Goal: Submit feedback/report problem: Submit feedback/report problem

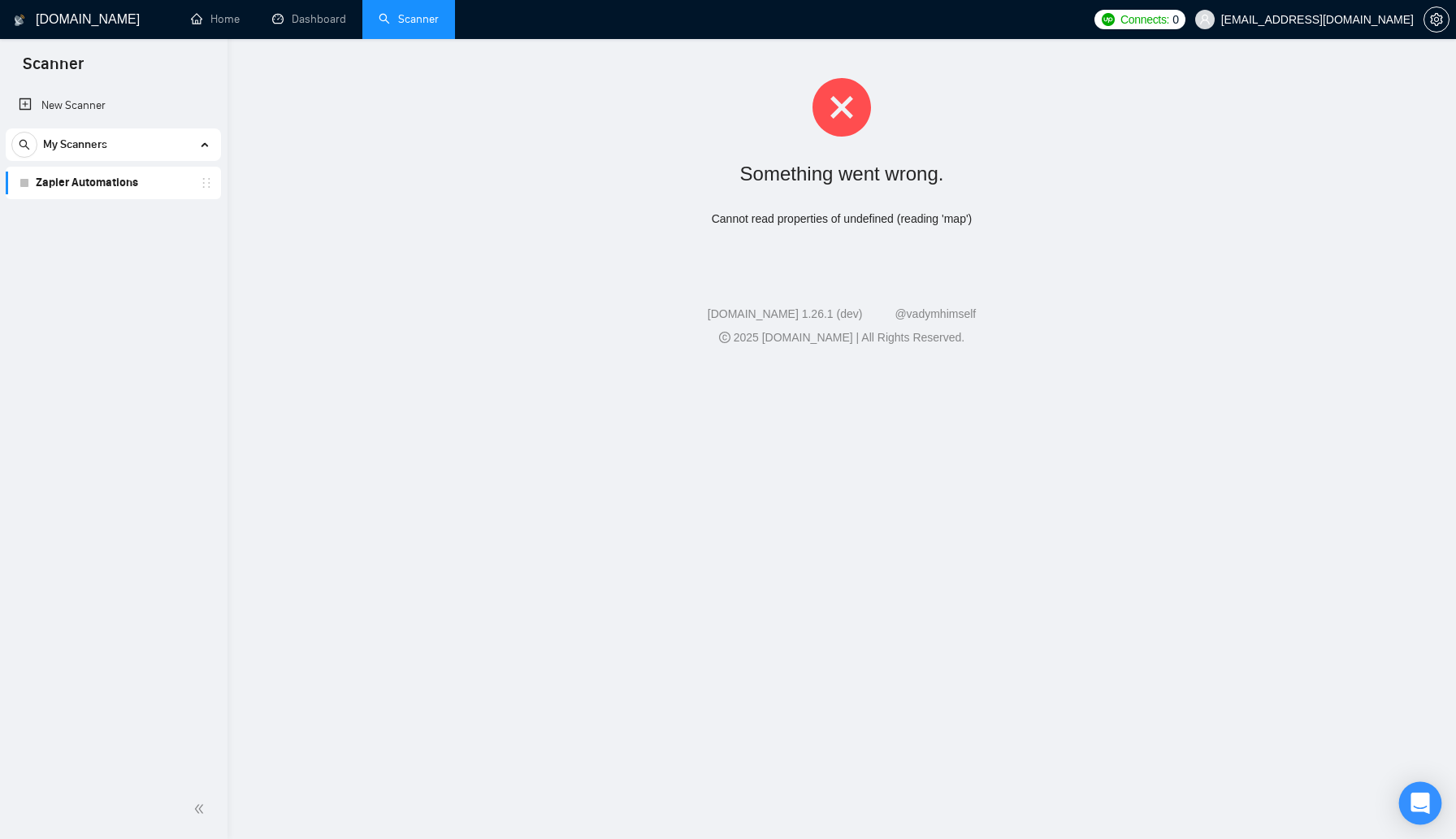
click at [1422, 804] on icon "Open Intercom Messenger" at bounding box center [1421, 804] width 19 height 21
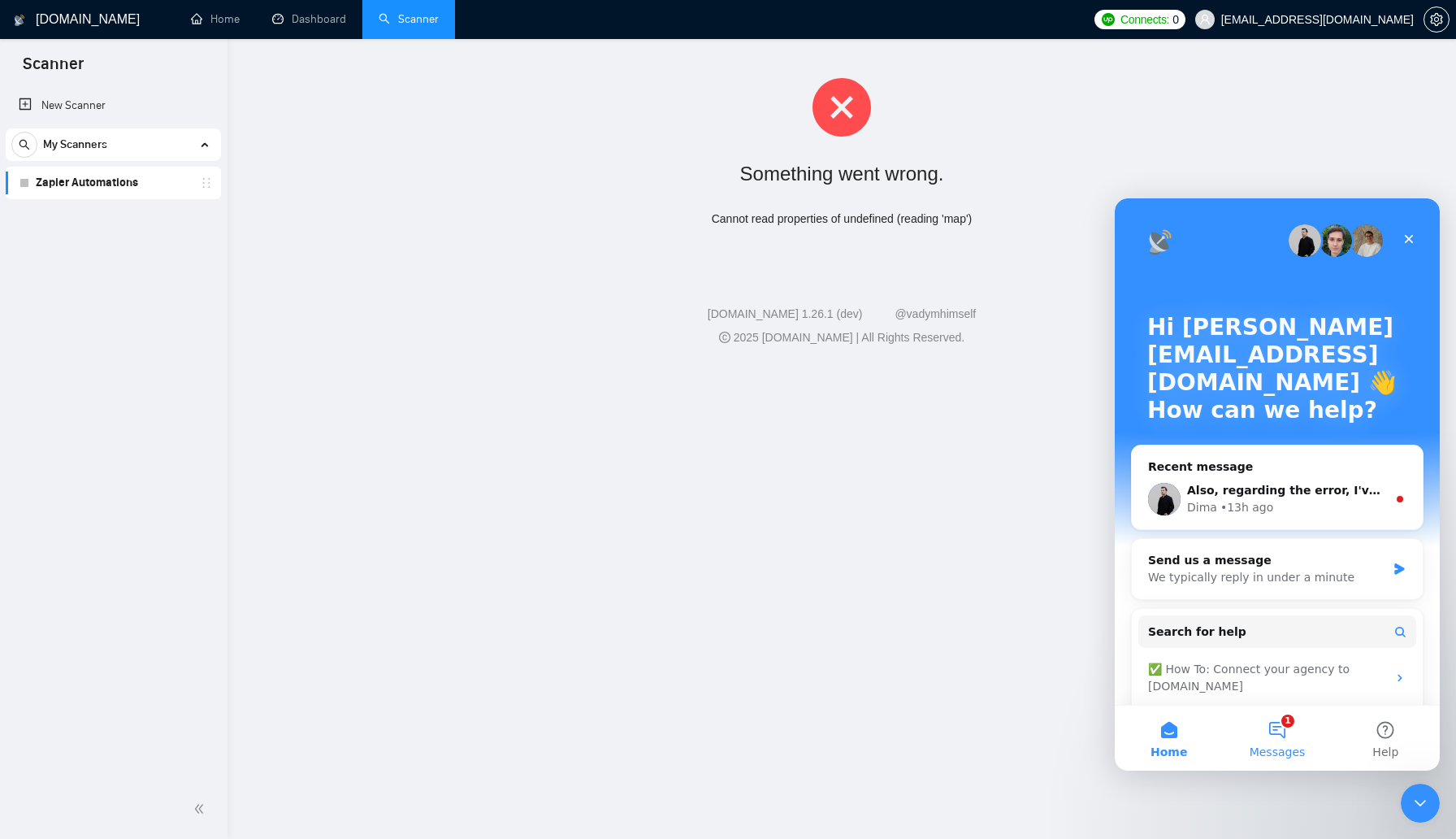
click at [1264, 727] on button "1 Messages" at bounding box center [1277, 738] width 108 height 65
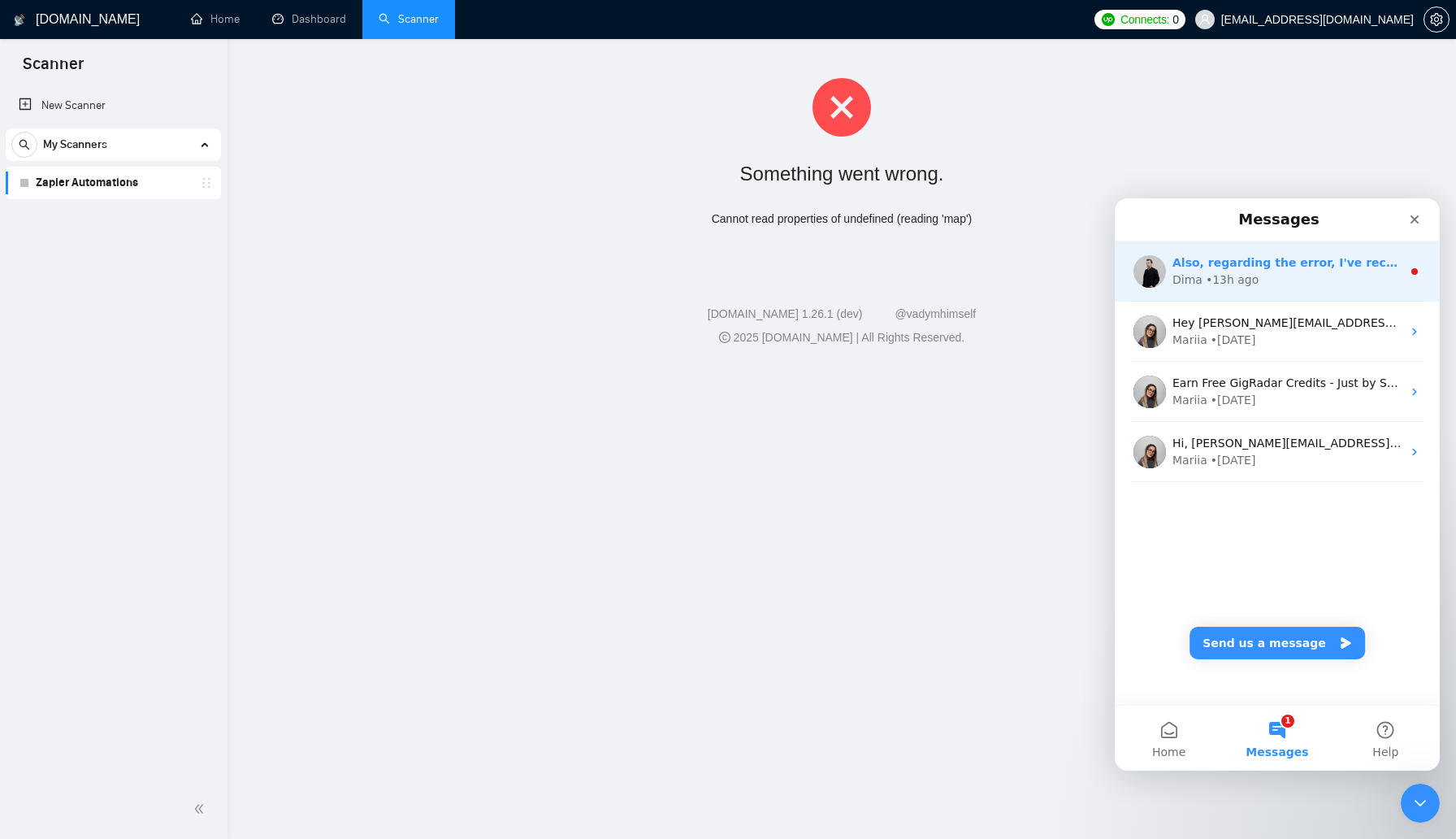
click at [1278, 273] on div "Dima • 13h ago" at bounding box center [1287, 280] width 230 height 17
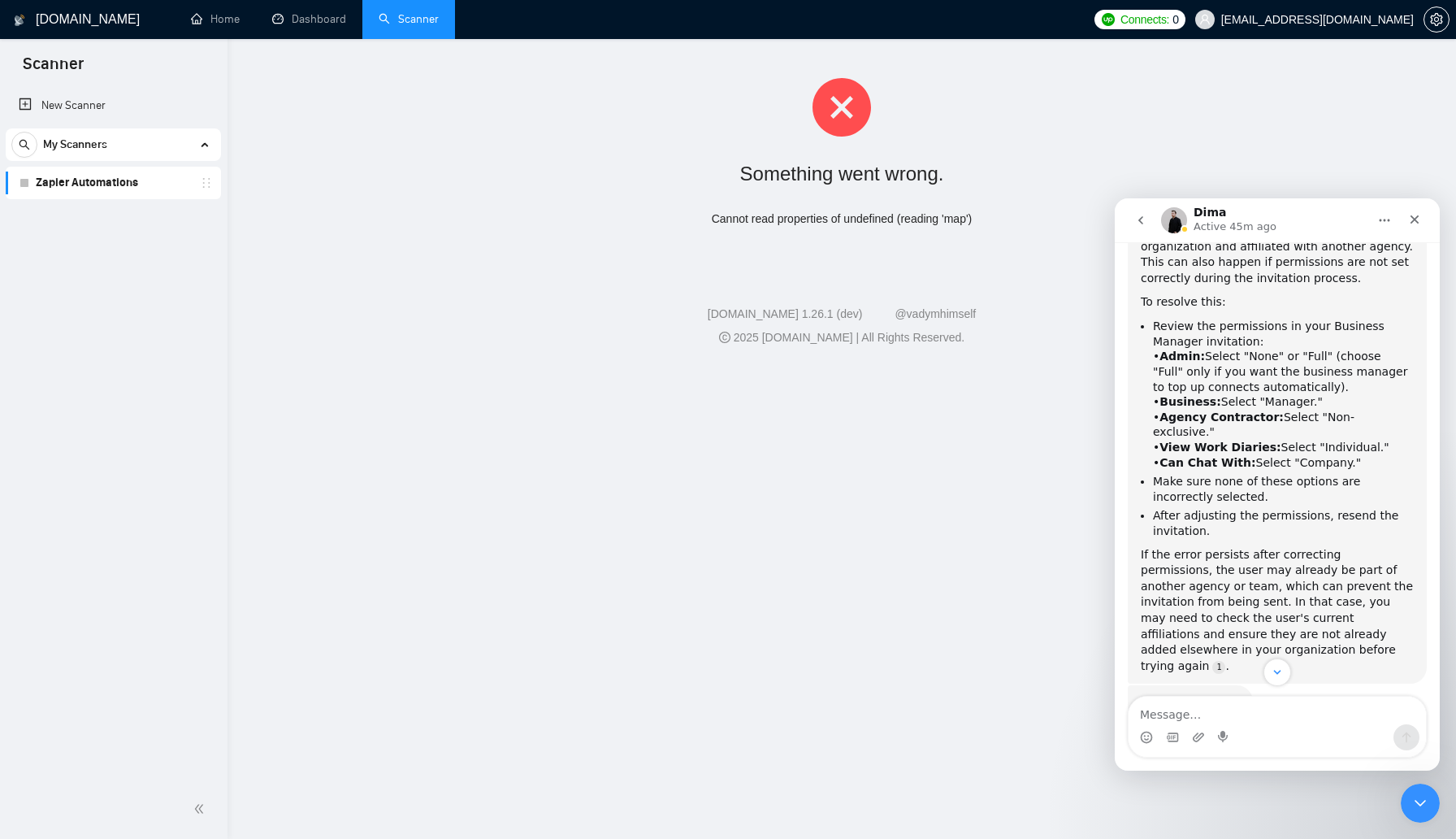
scroll to position [589, 0]
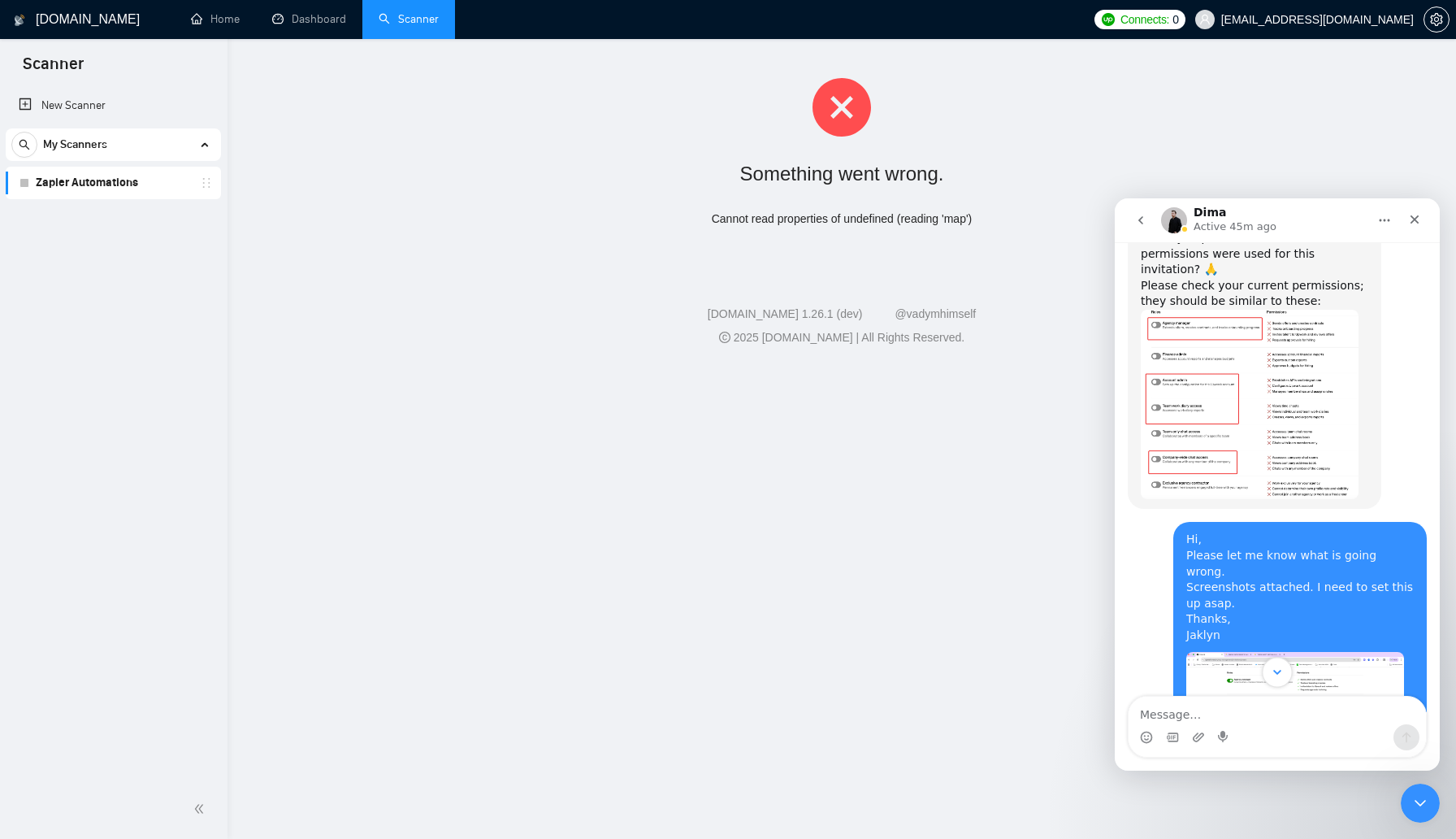
click at [1279, 671] on icon "Scroll to bottom" at bounding box center [1277, 672] width 14 height 14
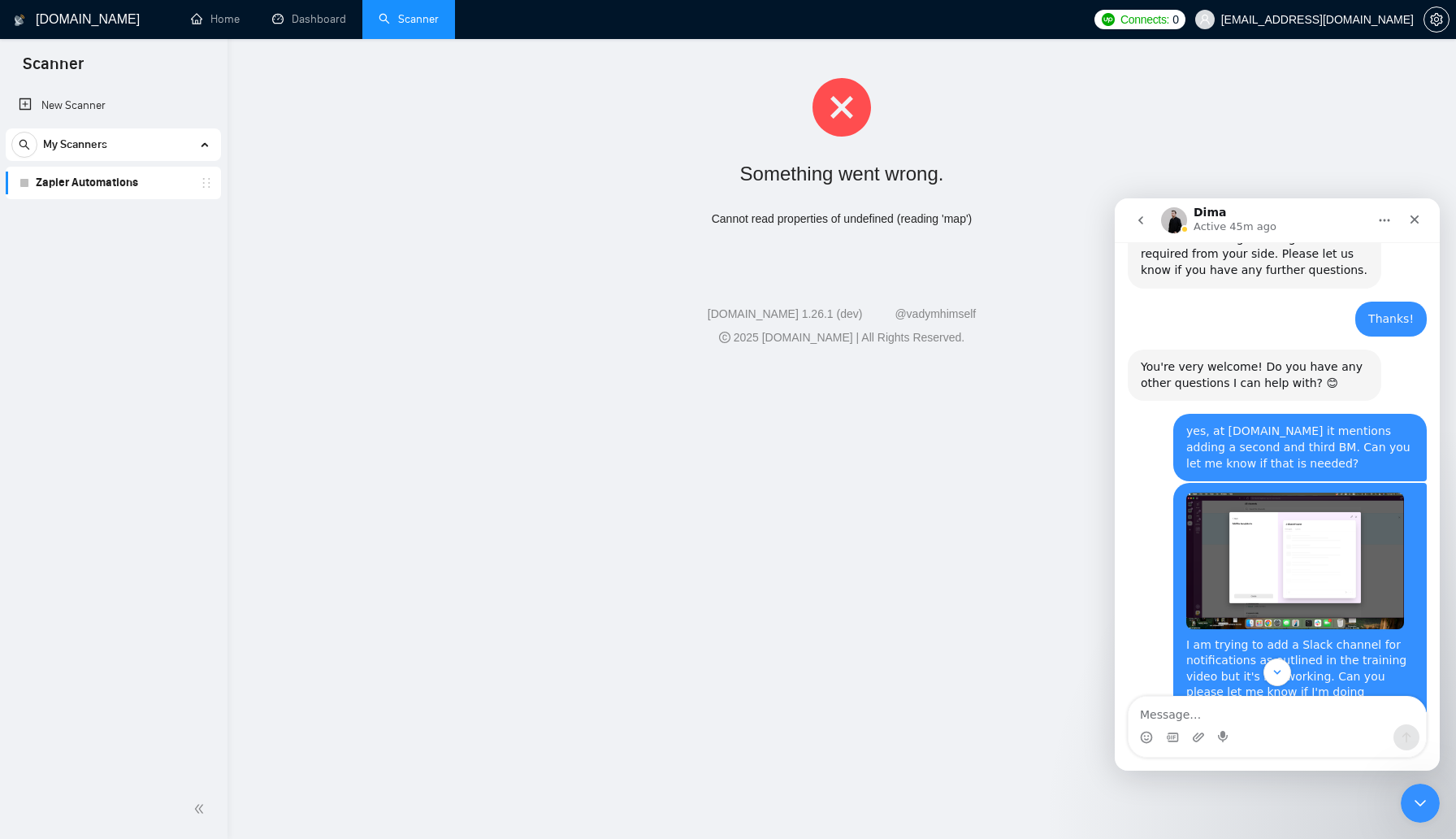
scroll to position [4758, 0]
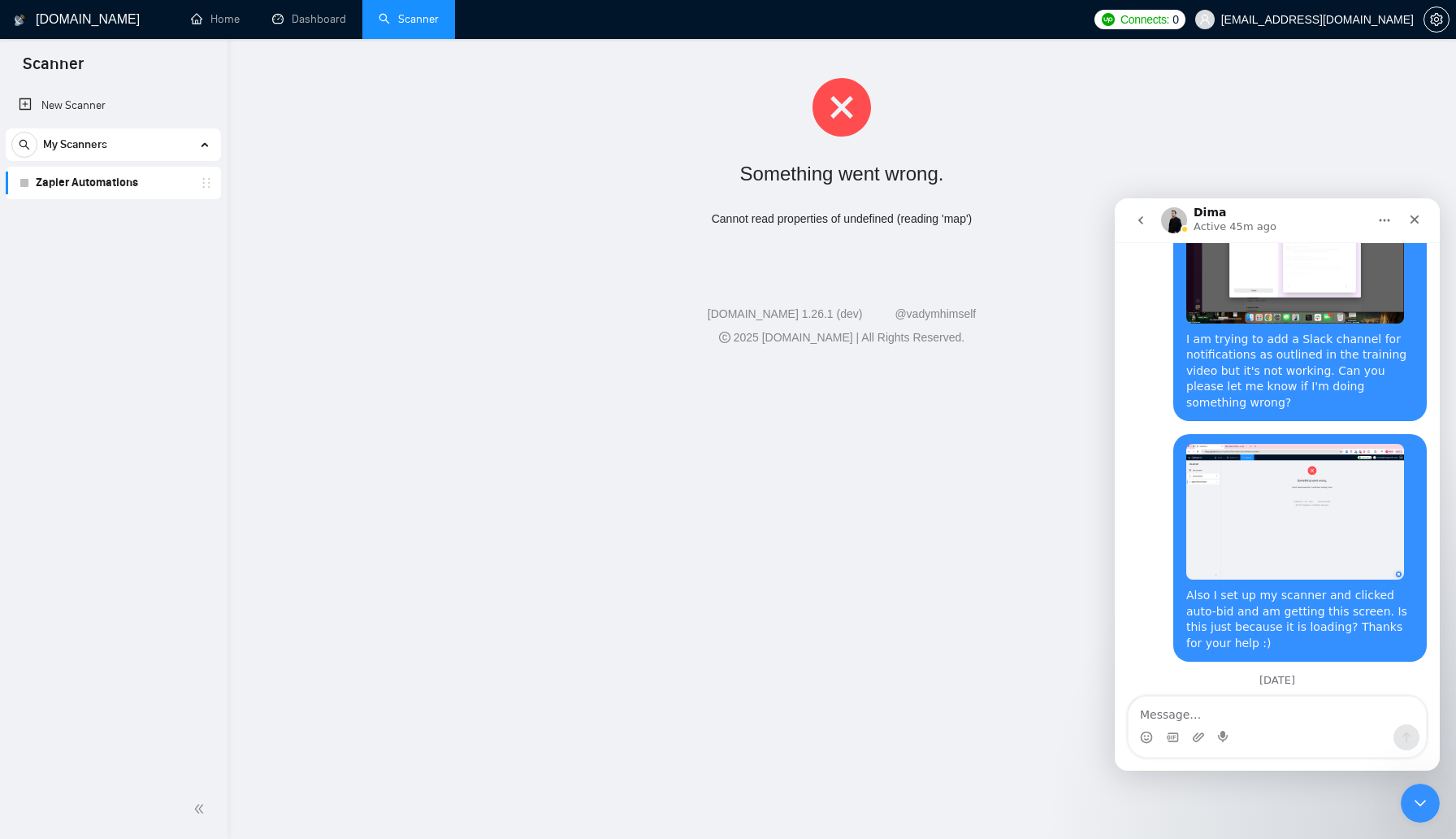
click at [1260, 726] on div "Intercom messenger" at bounding box center [1278, 737] width 297 height 26
click at [1260, 716] on textarea "Message…" at bounding box center [1278, 710] width 297 height 28
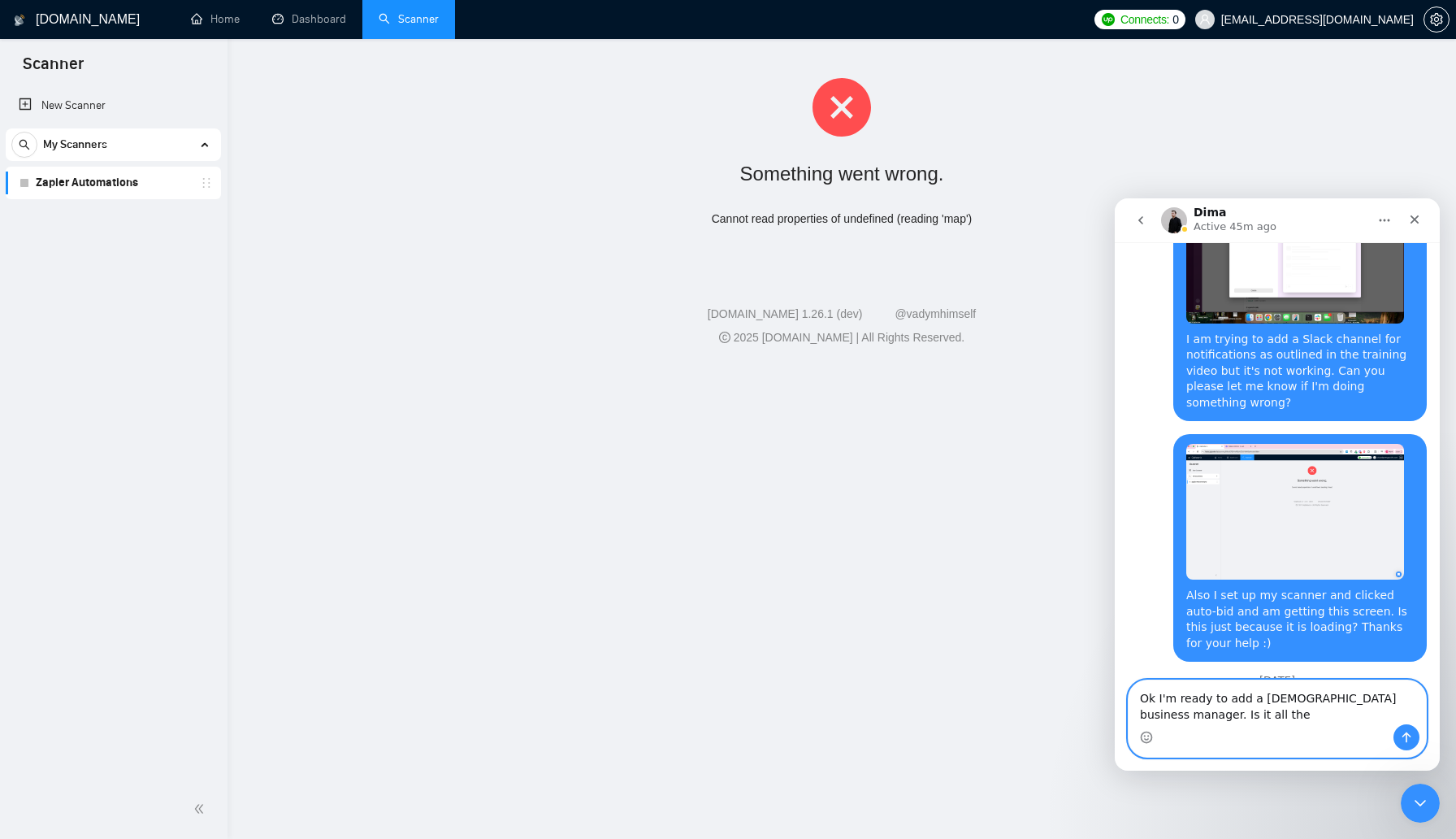
scroll to position [4775, 0]
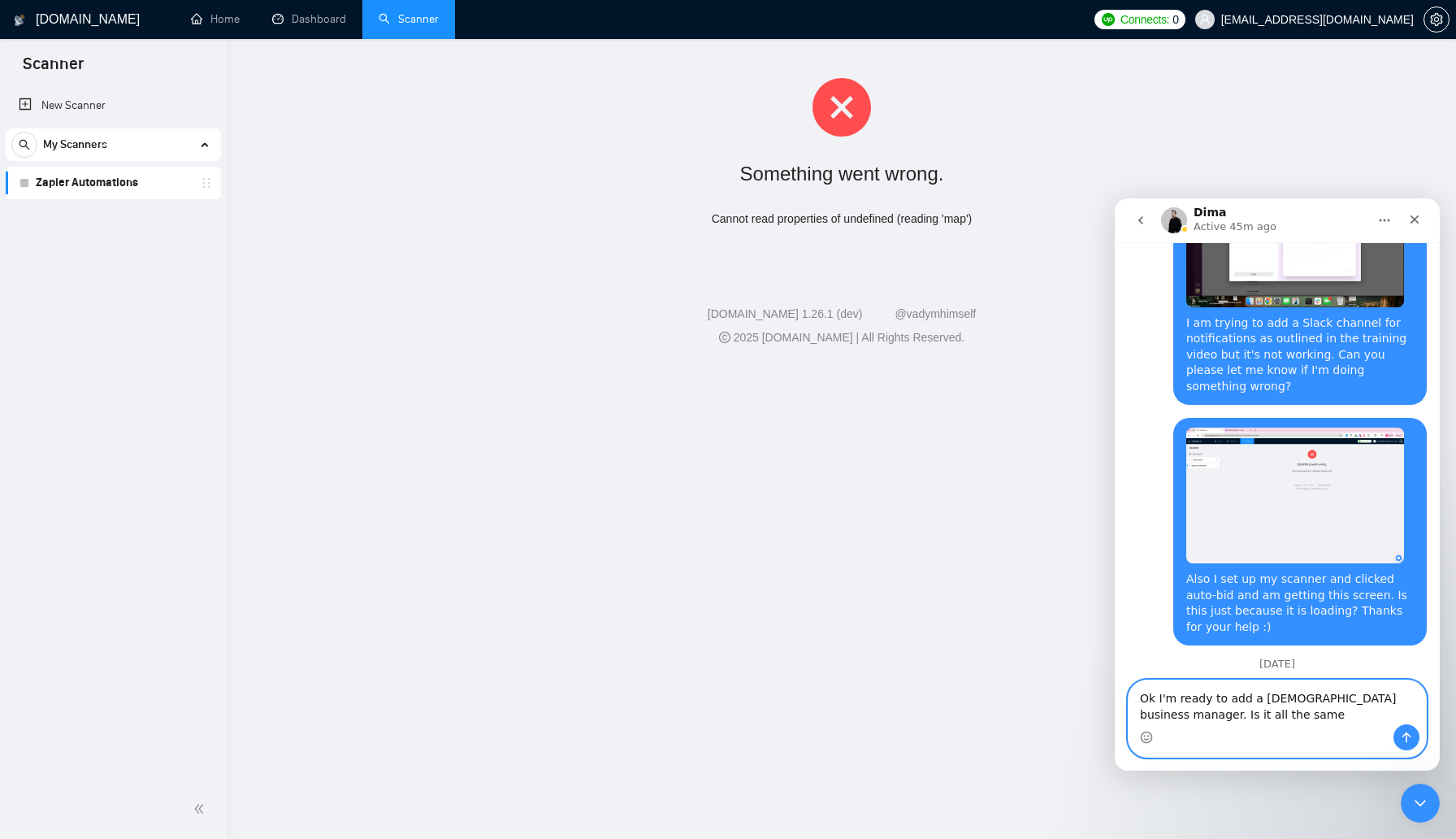
type textarea "Ok I'm ready to add a [DEMOGRAPHIC_DATA] business manager. Is it all the same p…"
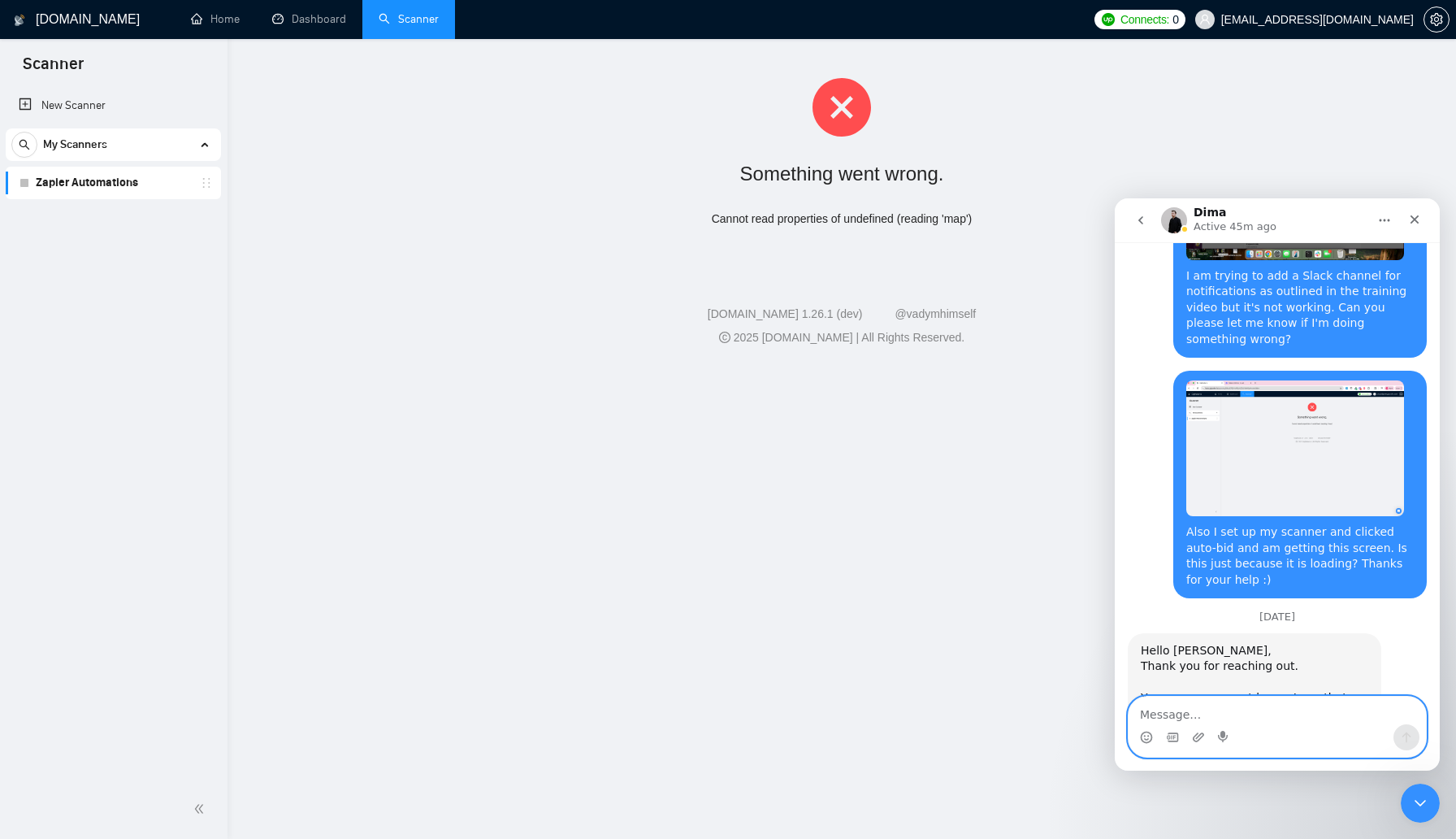
scroll to position [4823, 0]
click at [308, 21] on link "Dashboard" at bounding box center [310, 19] width 74 height 13
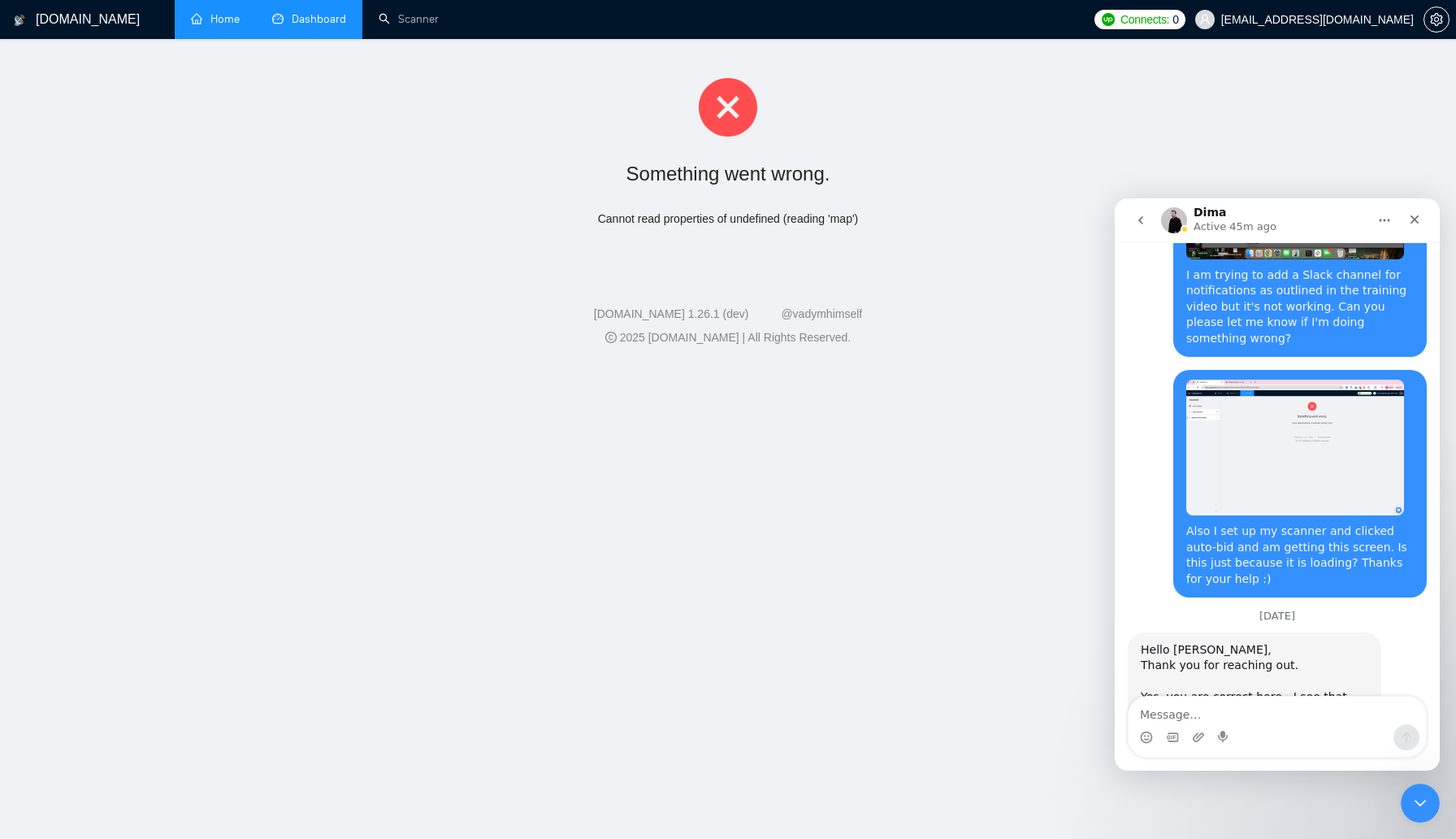
click at [215, 19] on link "Home" at bounding box center [214, 19] width 49 height 13
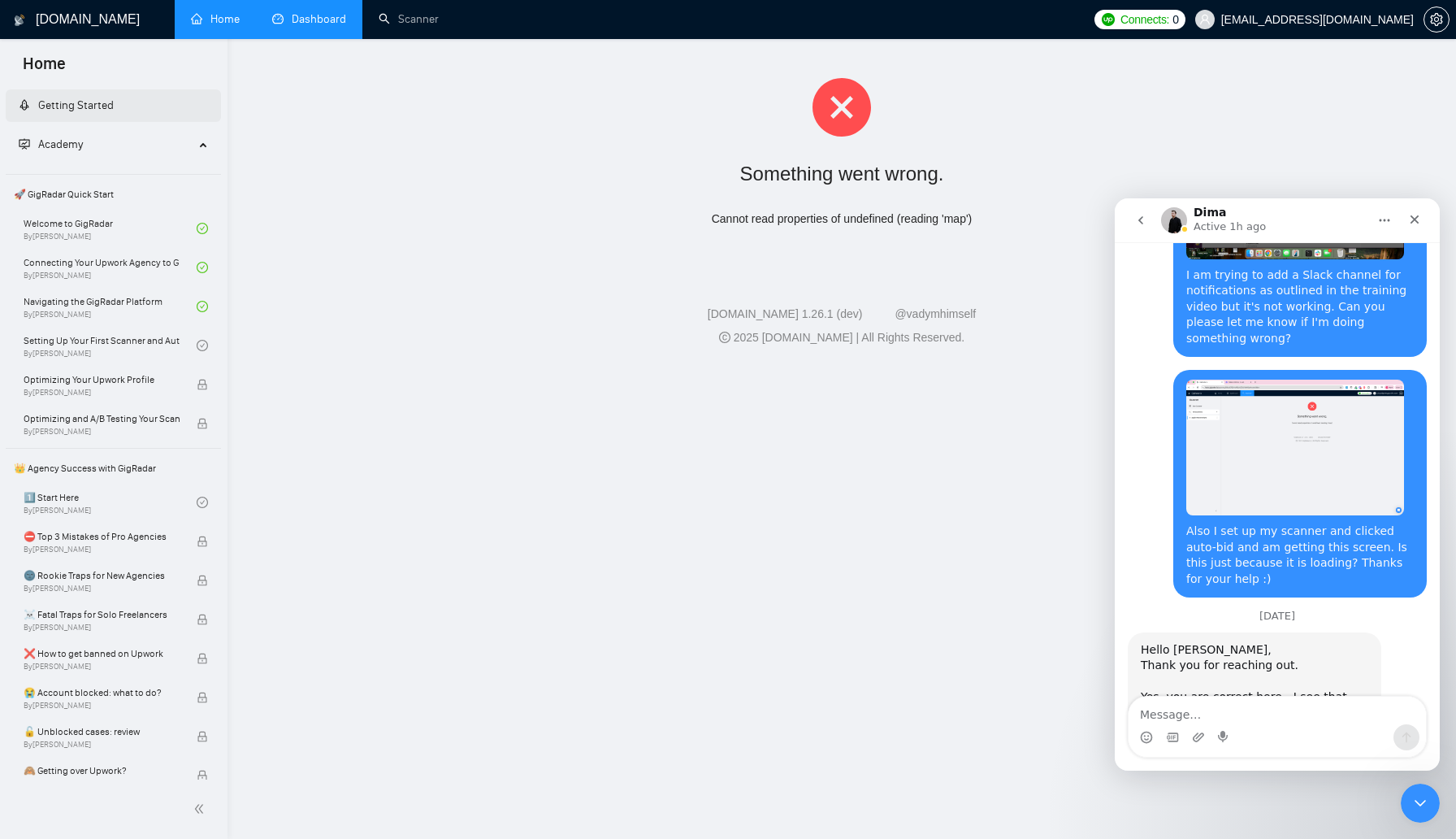
click at [113, 108] on link "Getting Started" at bounding box center [67, 105] width 95 height 13
click at [306, 15] on link "Dashboard" at bounding box center [310, 19] width 74 height 13
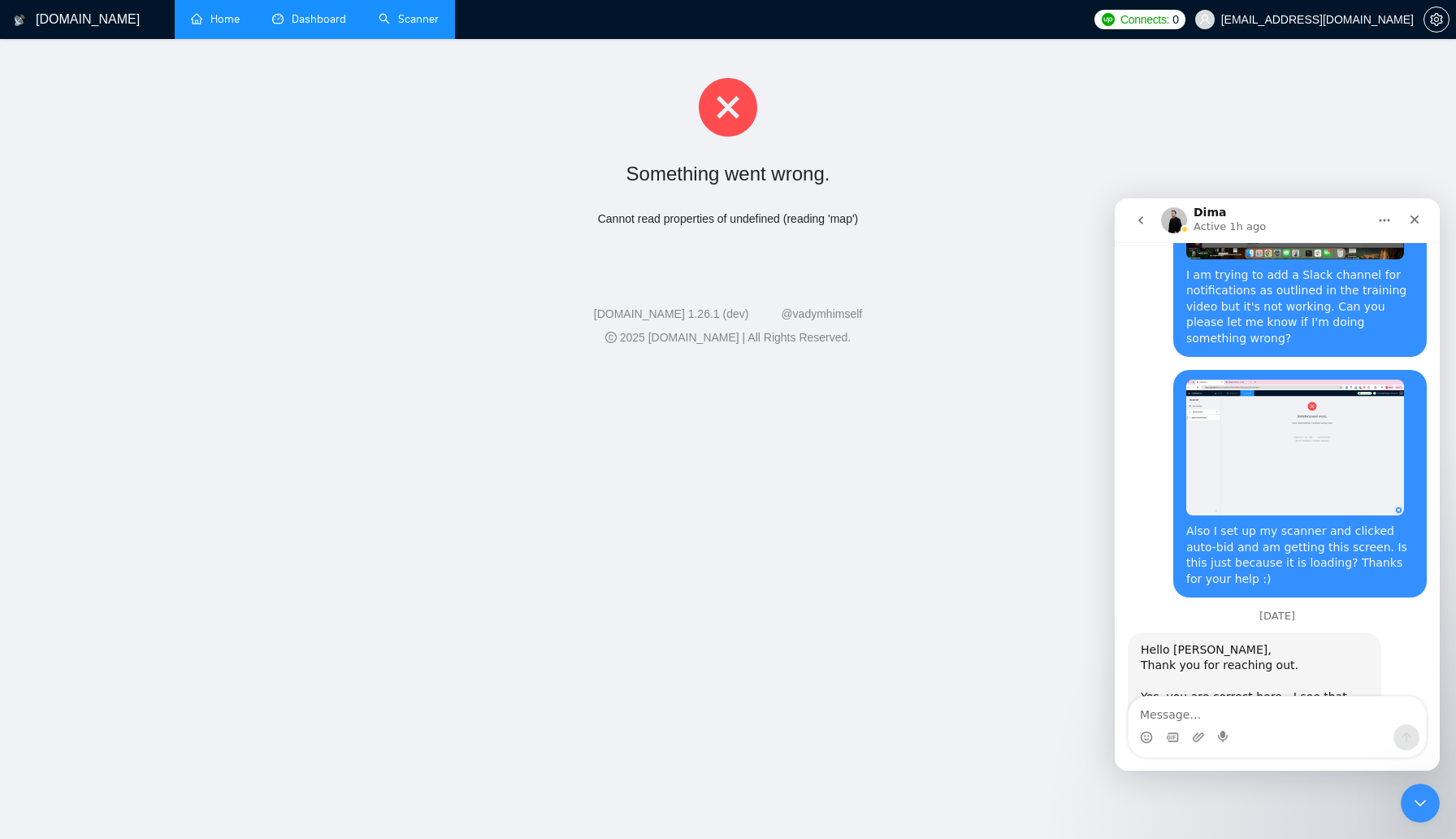
click at [410, 23] on link "Scanner" at bounding box center [408, 19] width 60 height 13
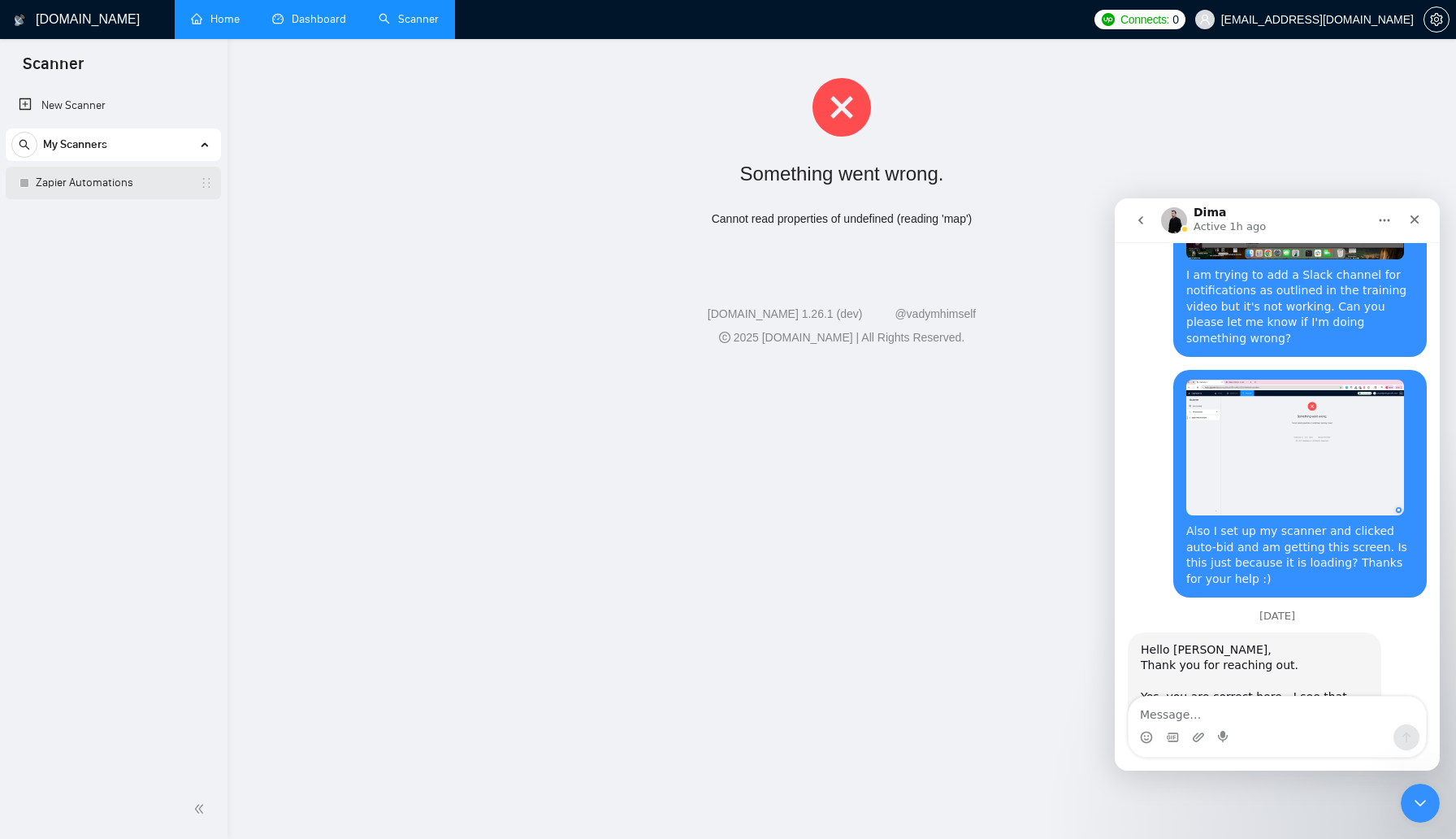
click at [70, 176] on link "Zapier Automations" at bounding box center [113, 183] width 154 height 32
click at [82, 186] on link "Zapier Automations" at bounding box center [113, 183] width 154 height 32
click at [153, 108] on link "New Scanner" at bounding box center [113, 106] width 190 height 32
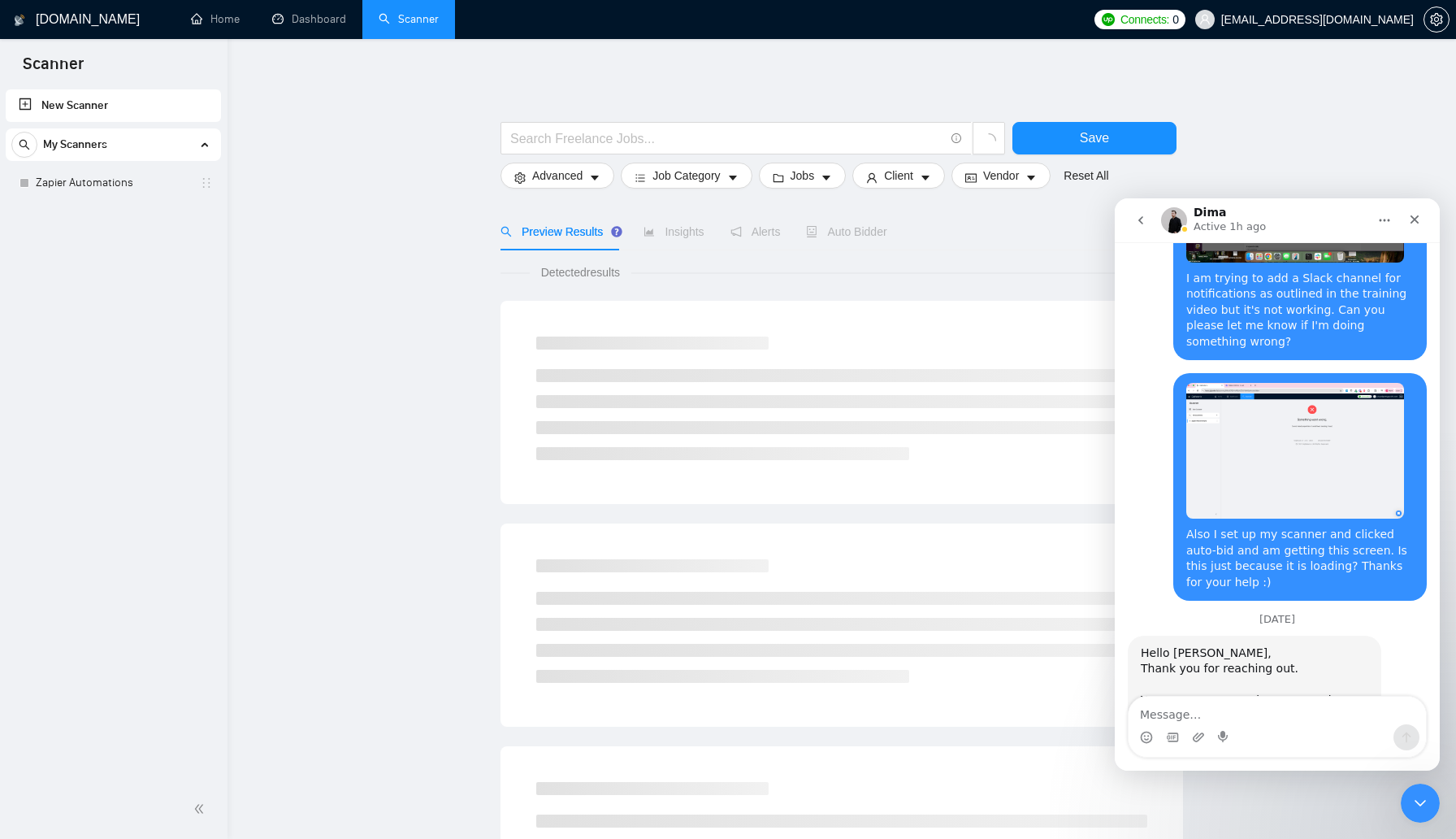
scroll to position [4823, 0]
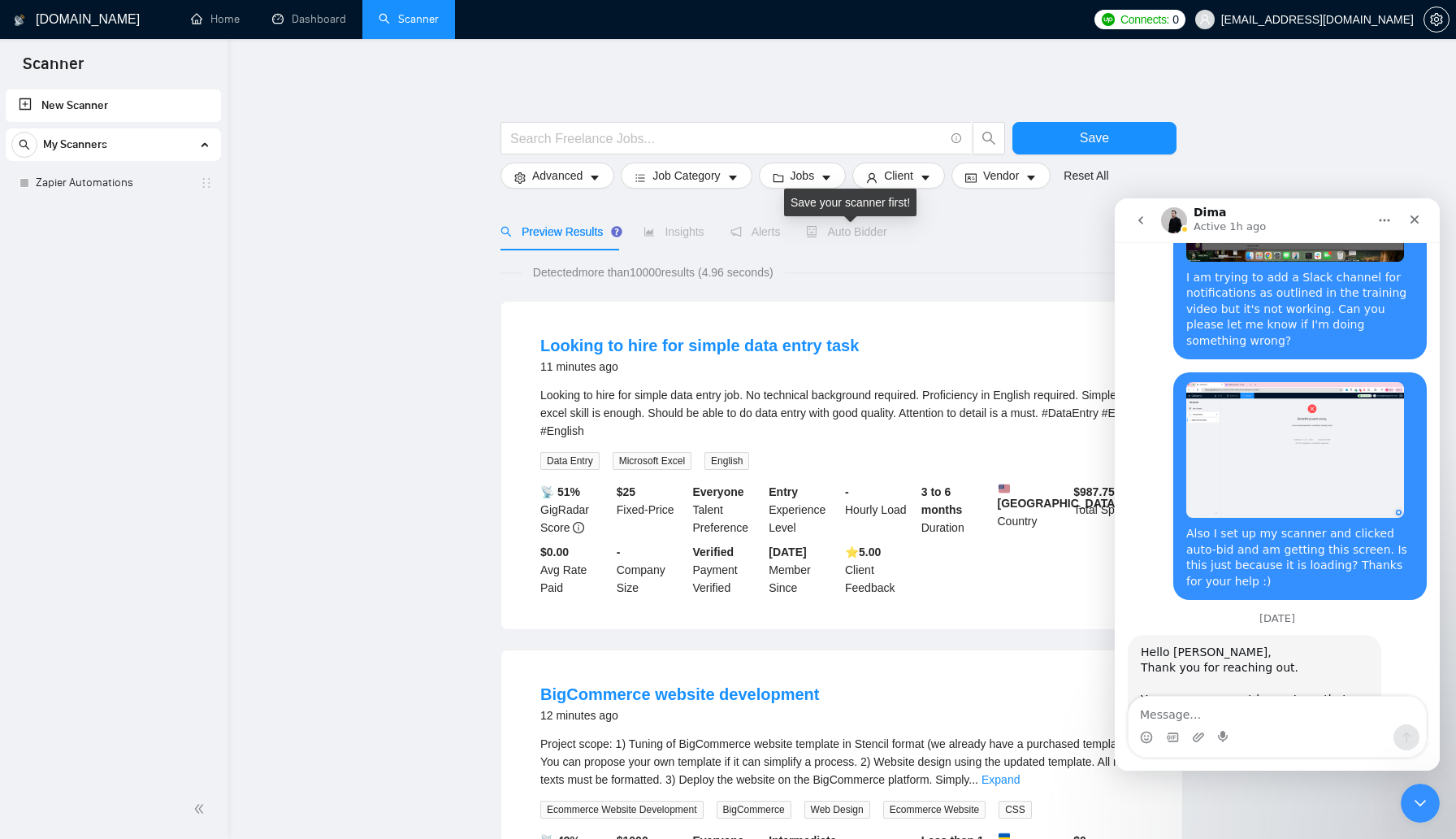
click at [868, 230] on span "Auto Bidder" at bounding box center [846, 232] width 80 height 13
click at [150, 192] on link "Zapier Automations" at bounding box center [113, 183] width 154 height 32
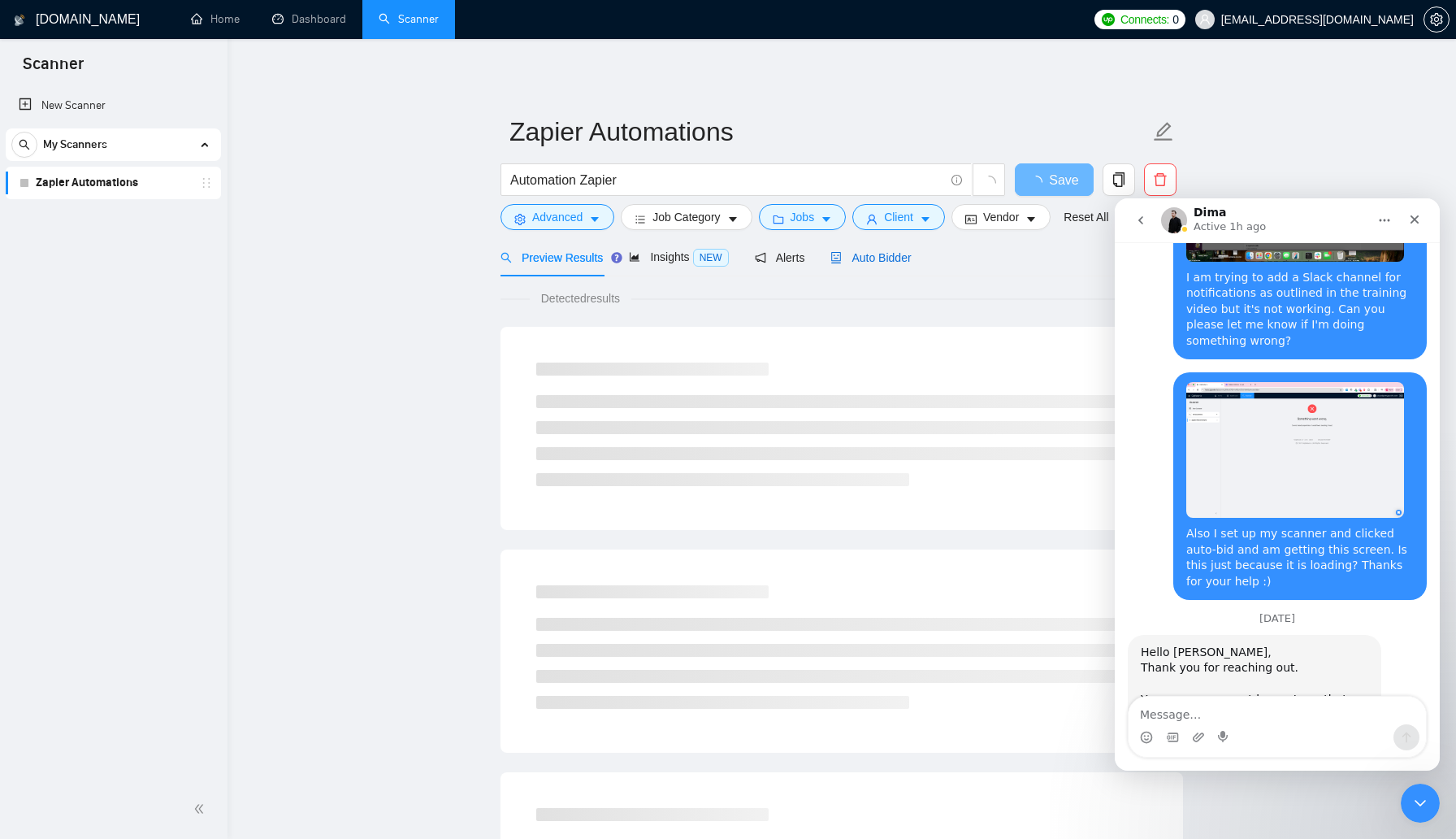
click at [883, 256] on span "Auto Bidder" at bounding box center [871, 258] width 80 height 13
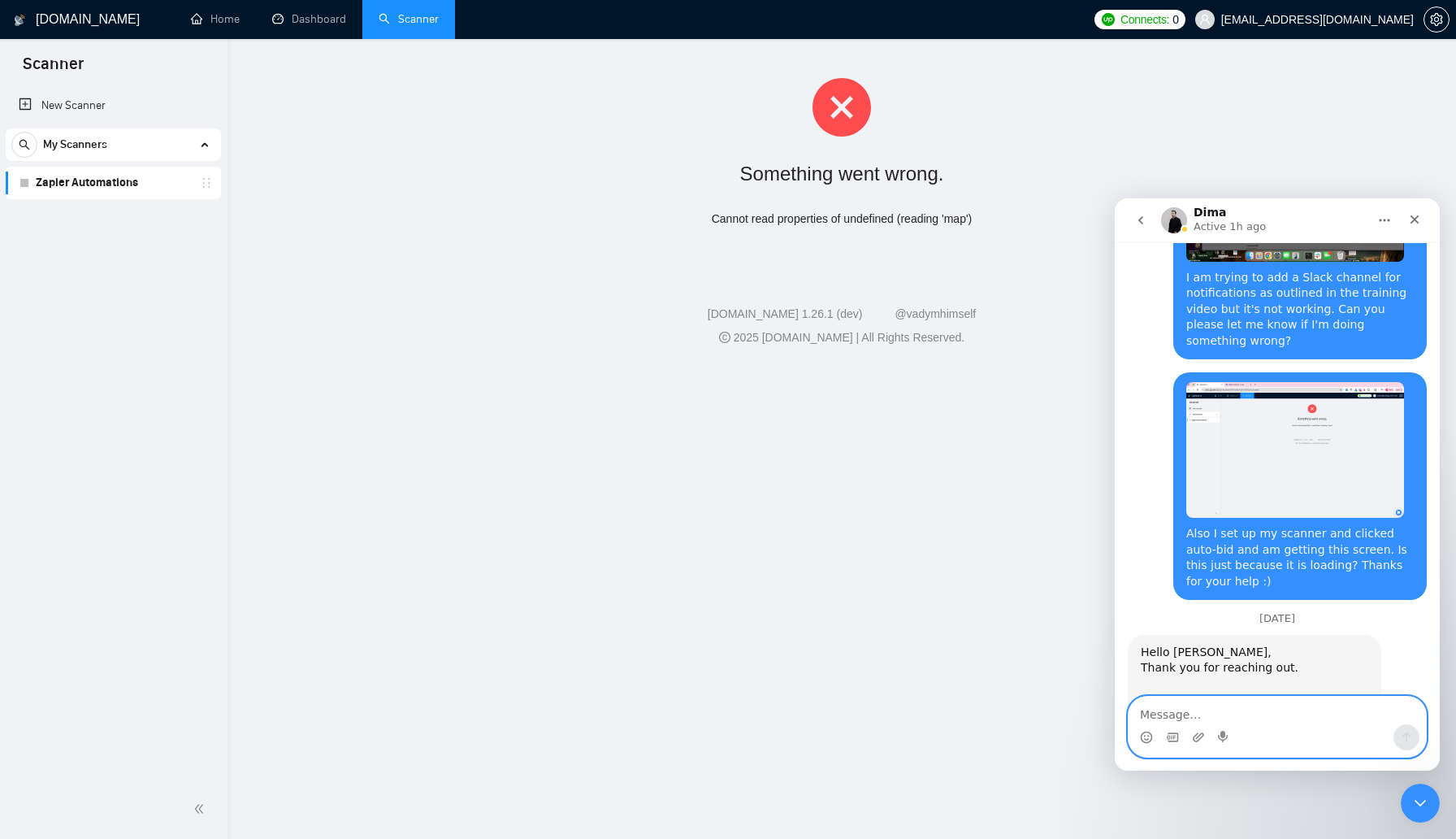
click at [1224, 710] on textarea "Message…" at bounding box center [1278, 710] width 297 height 28
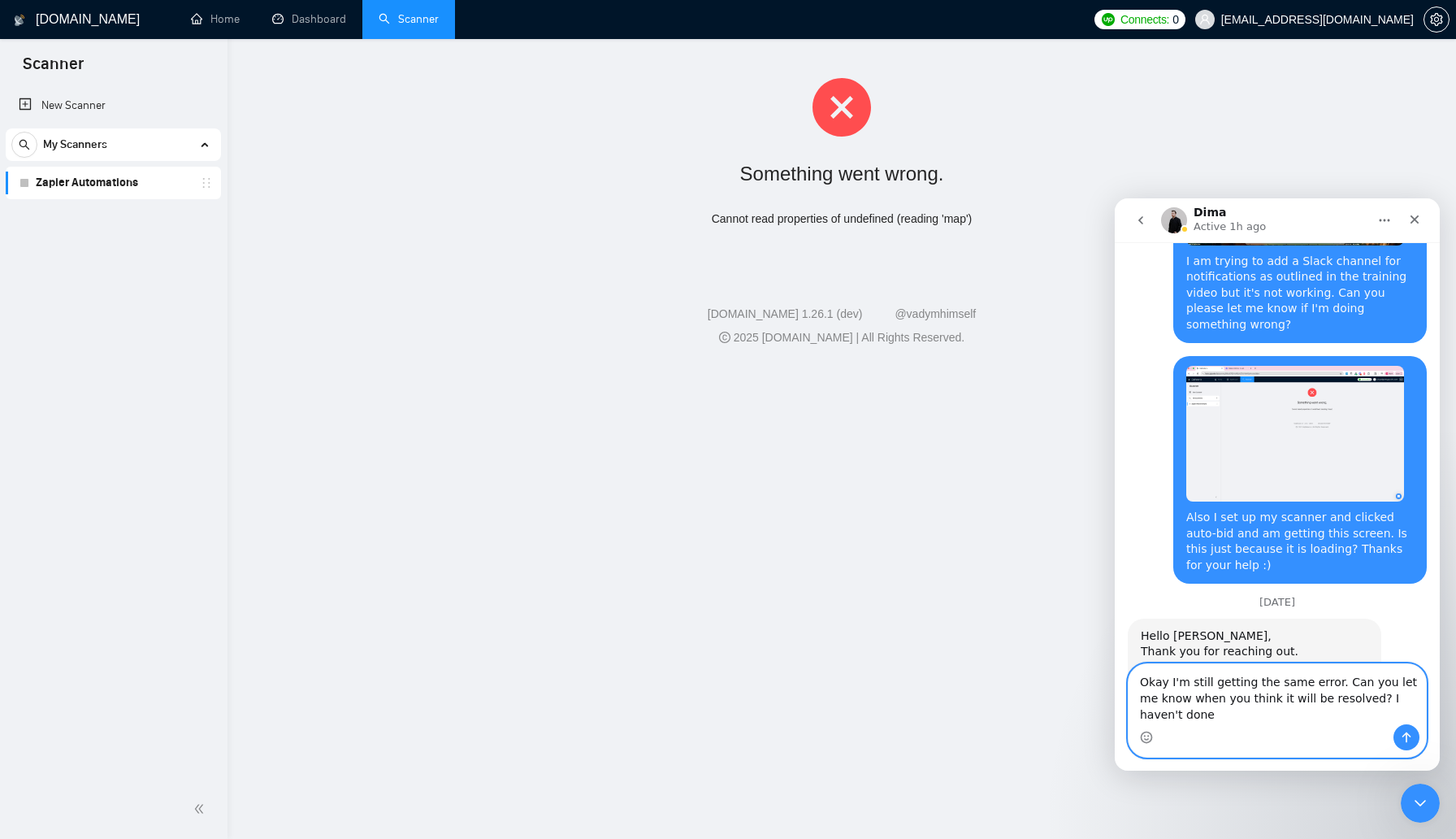
scroll to position [4856, 0]
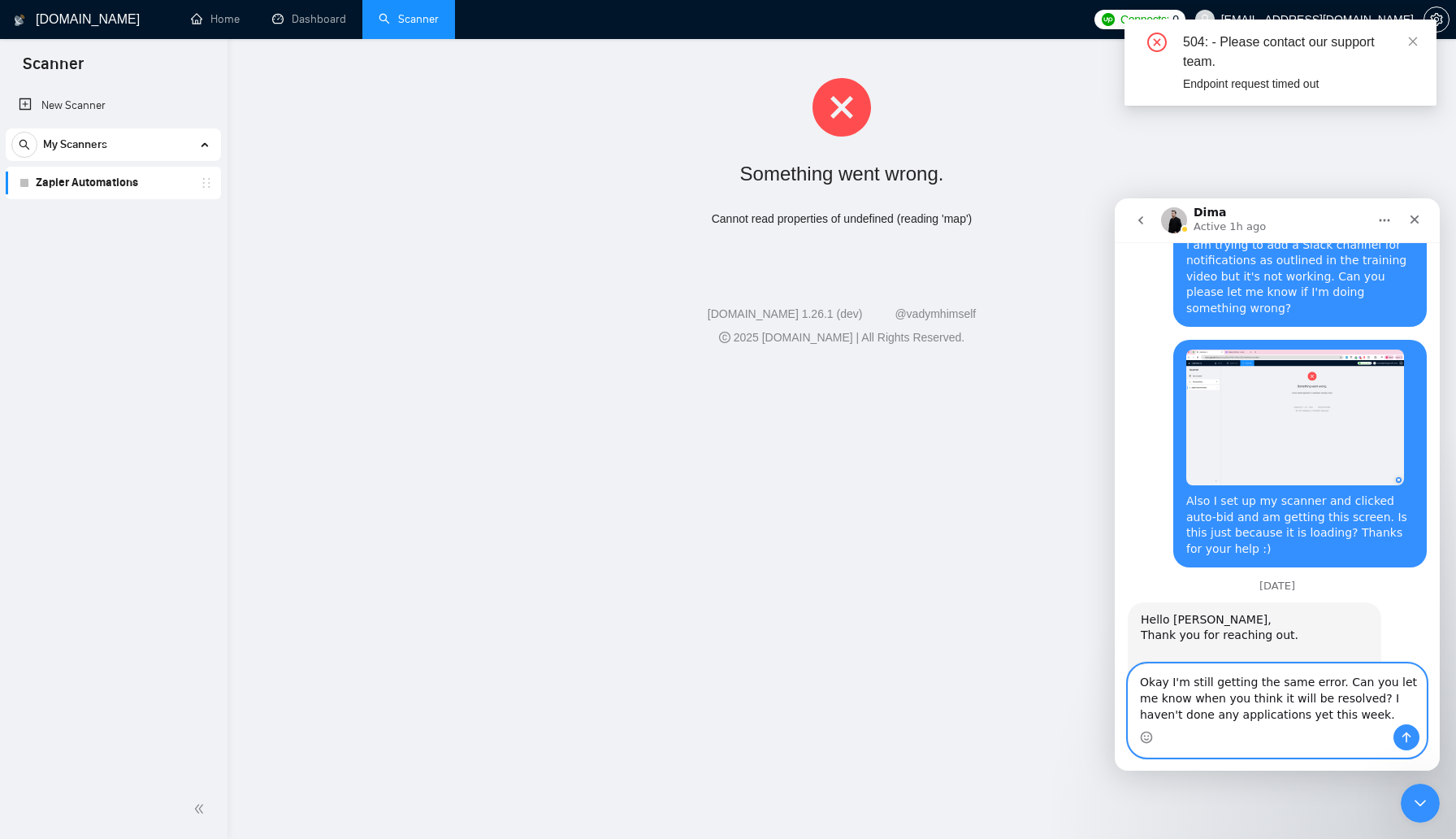
drag, startPoint x: 1361, startPoint y: 718, endPoint x: 1334, endPoint y: 686, distance: 41.9
click at [1334, 686] on textarea "Okay I'm still getting the same error. Can you let me know when you think it wi…" at bounding box center [1278, 694] width 297 height 60
type textarea "Okay I'm still getting the same error."
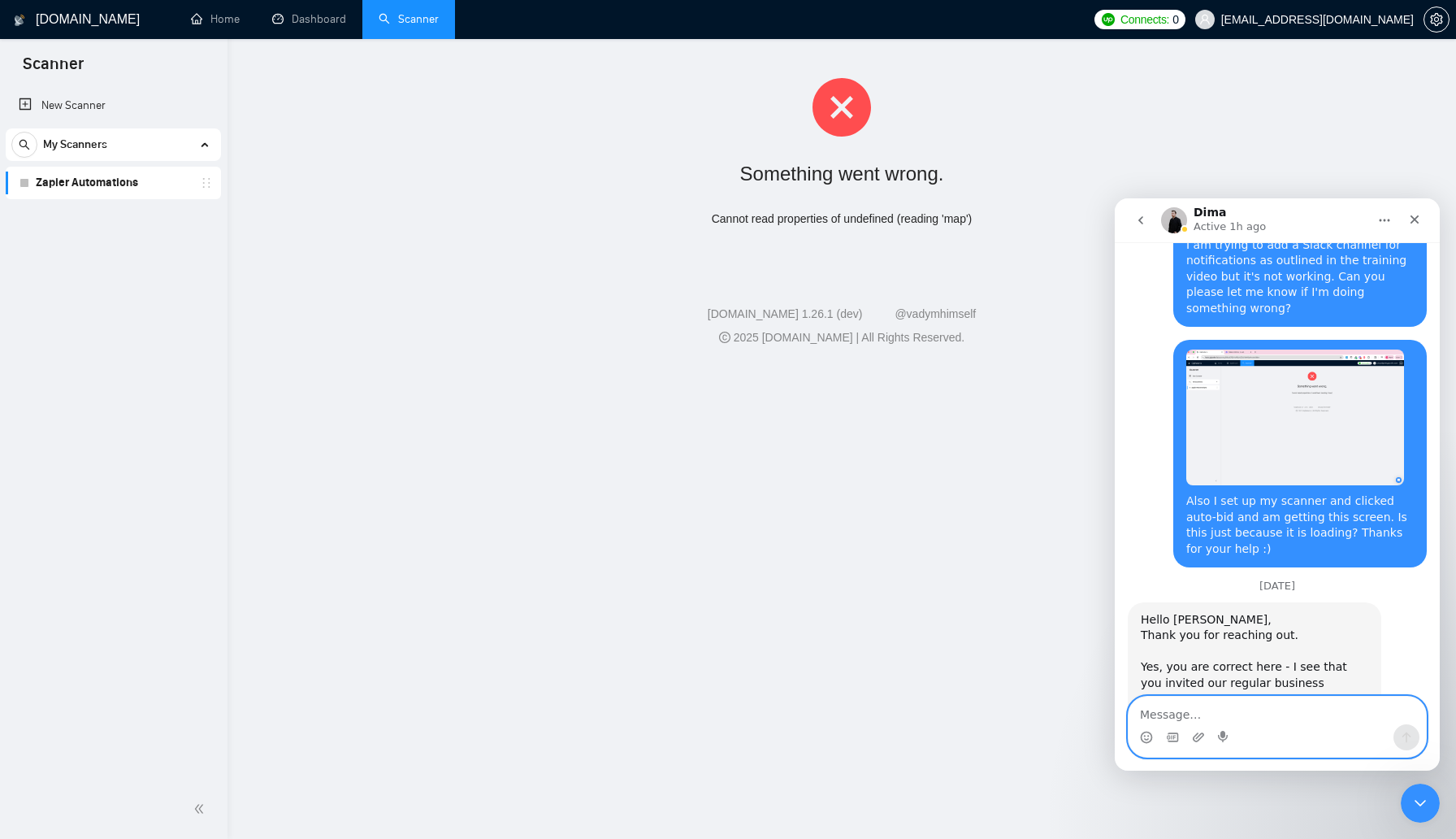
scroll to position [4860, 0]
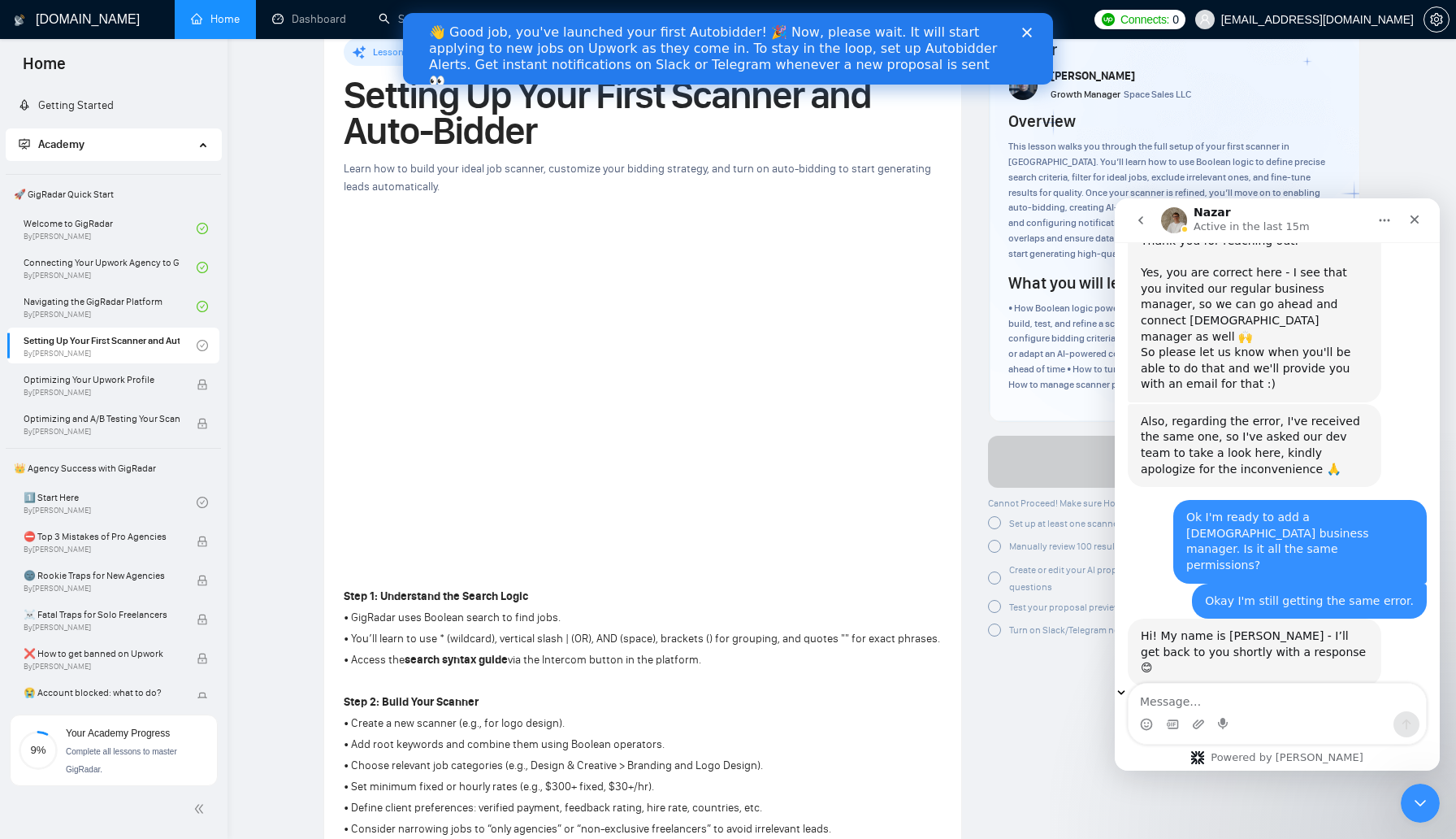
scroll to position [4964, 0]
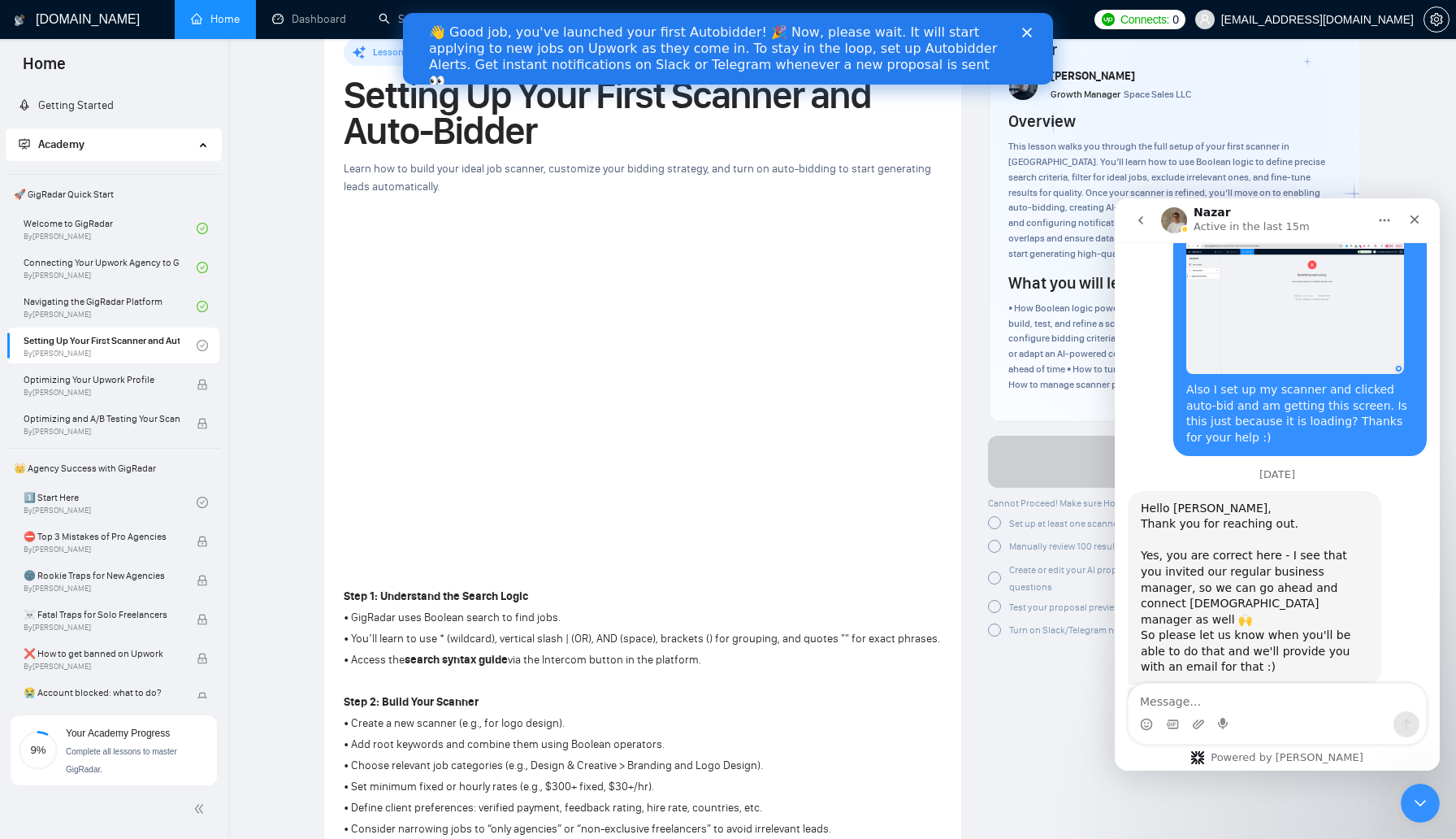
click at [1328, 707] on textarea "Message…" at bounding box center [1278, 697] width 297 height 28
type textarea "Thansk"
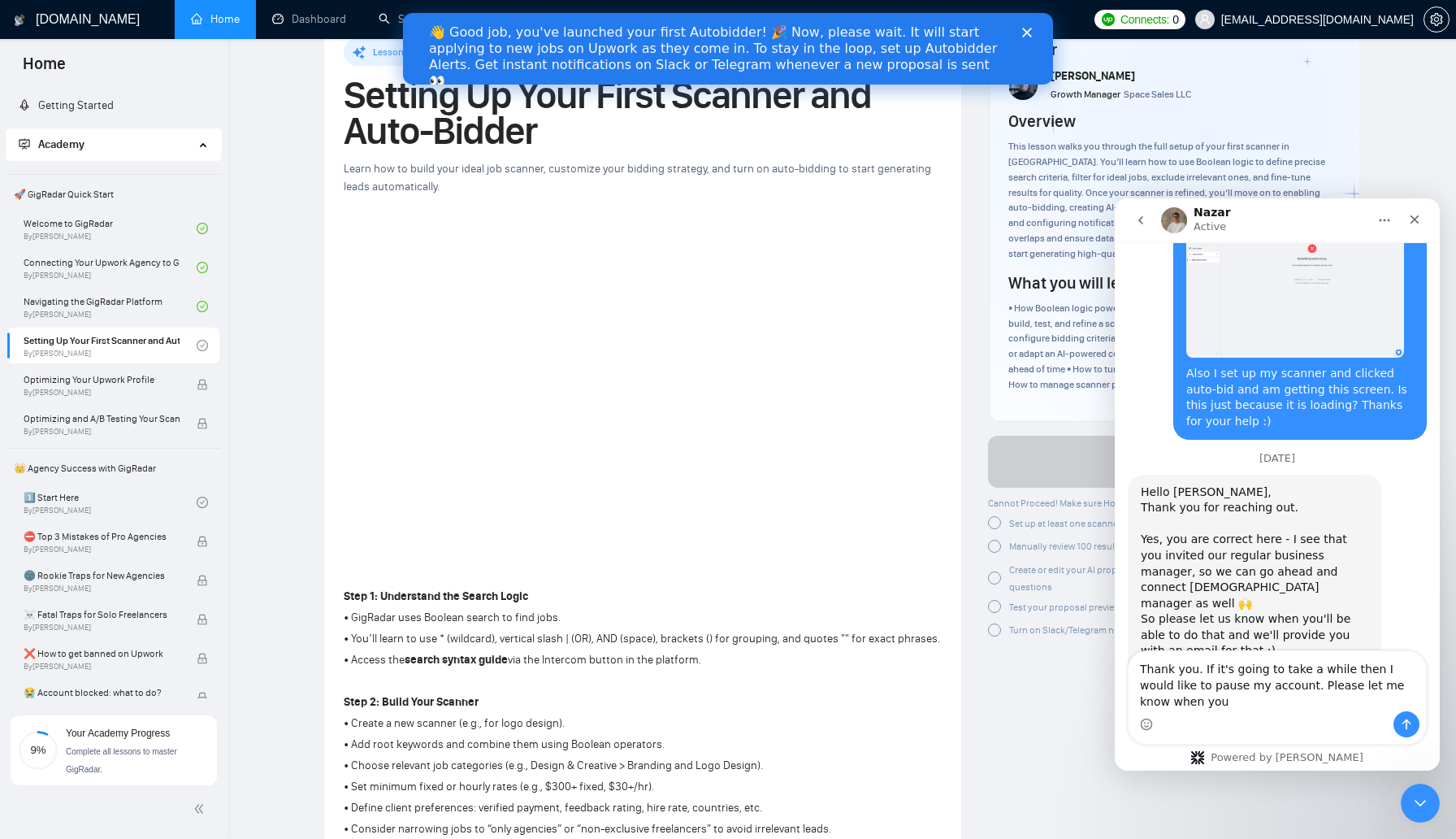
scroll to position [4997, 0]
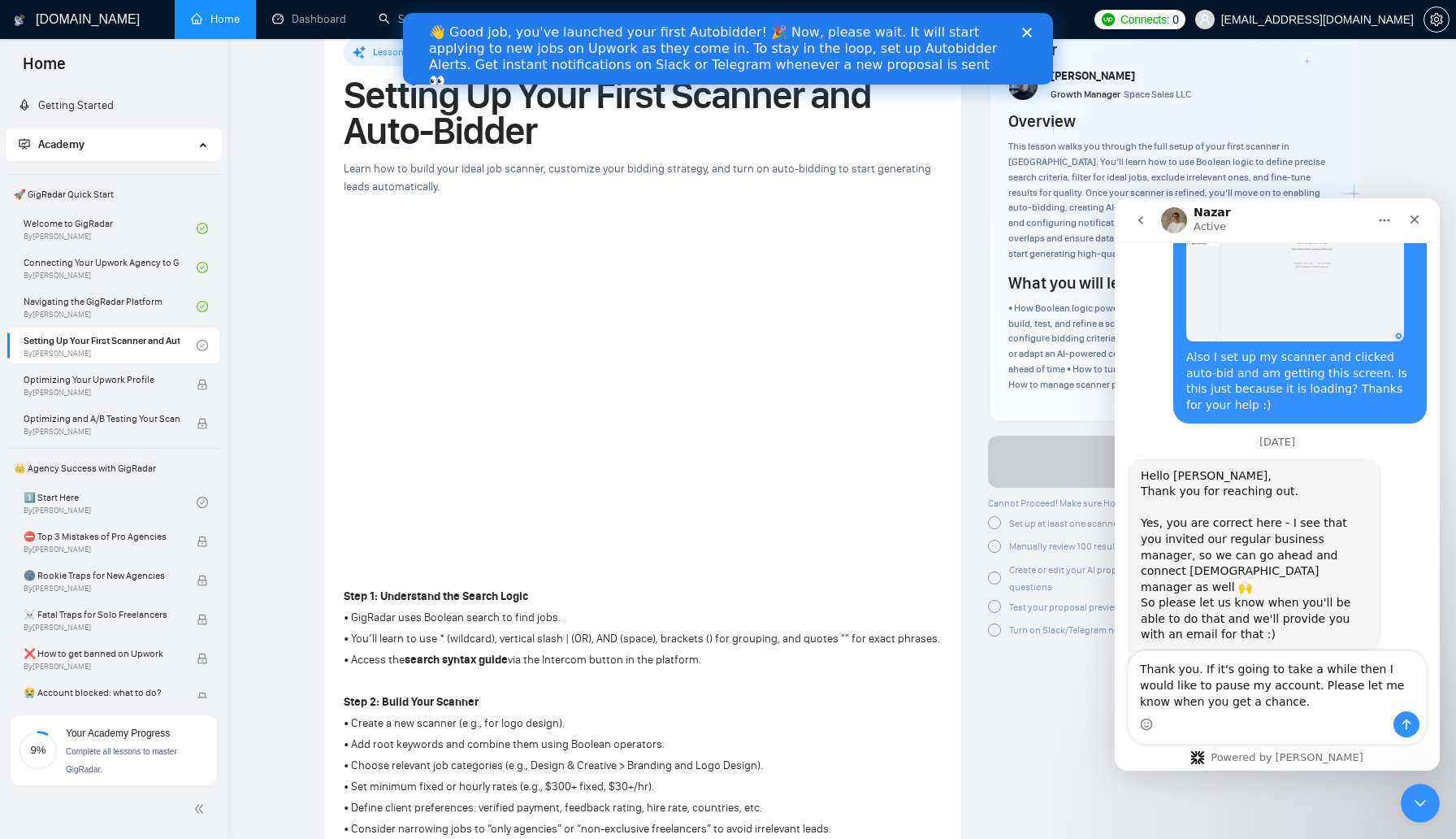
click at [1251, 686] on textarea "Thank you. If it's going to take a while then I would like to pause my account.…" at bounding box center [1278, 681] width 297 height 60
click at [1296, 704] on textarea "Thank you. If it's going to take a while then I would like to pause my subscrip…" at bounding box center [1278, 681] width 297 height 60
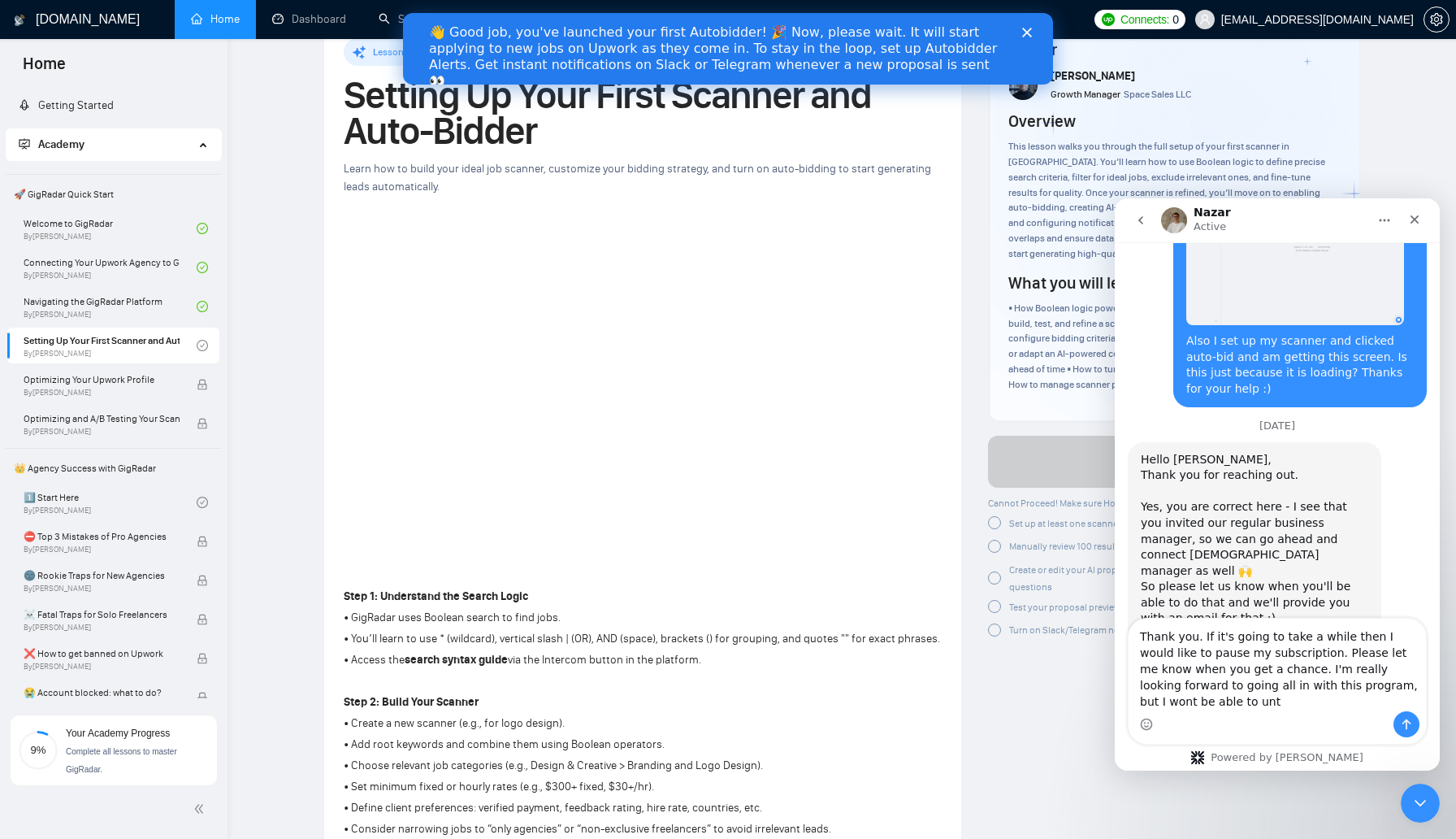
scroll to position [5029, 0]
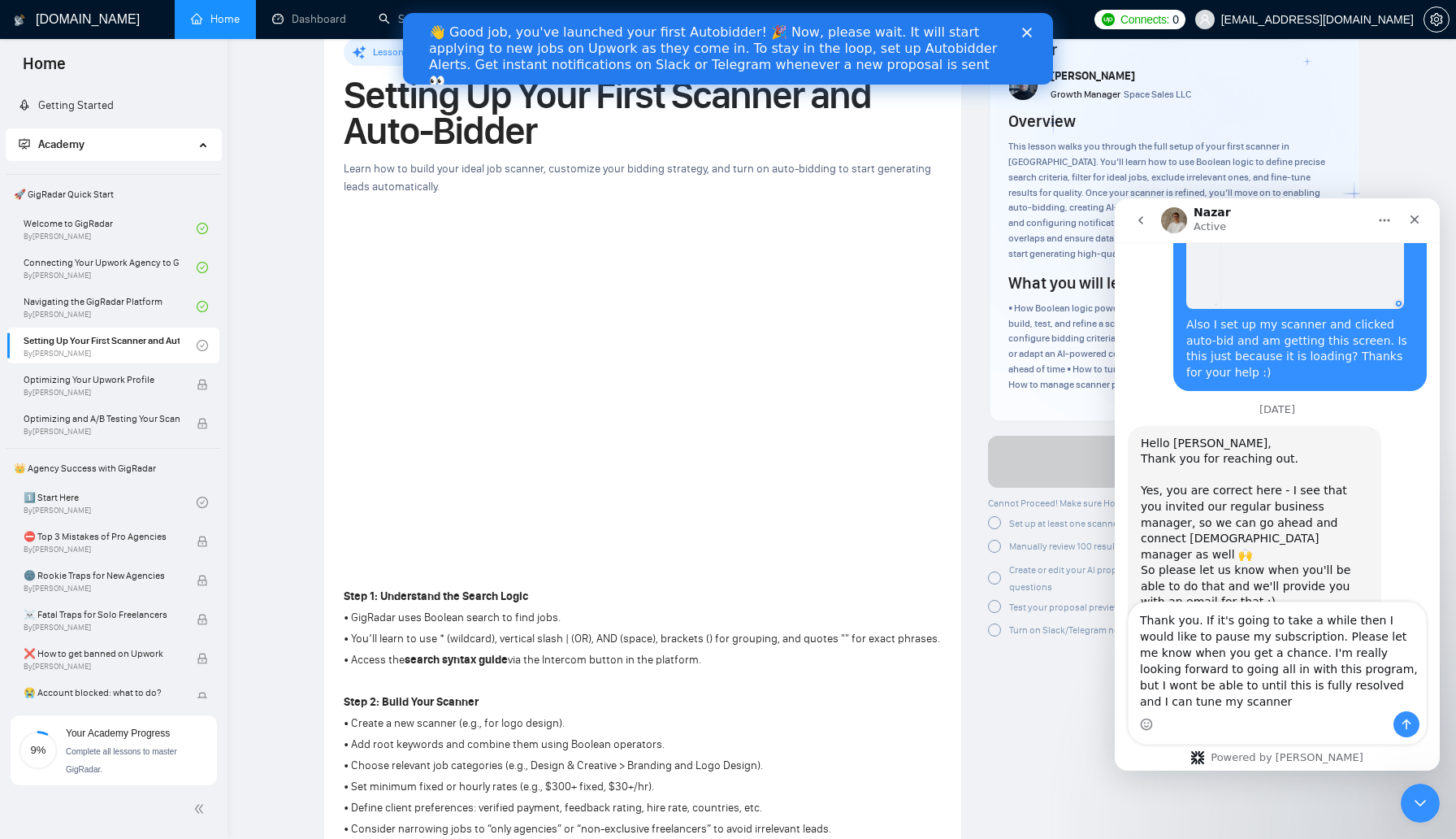
type textarea "Thank you. If it's going to take a while then I would like to pause my subscrip…"
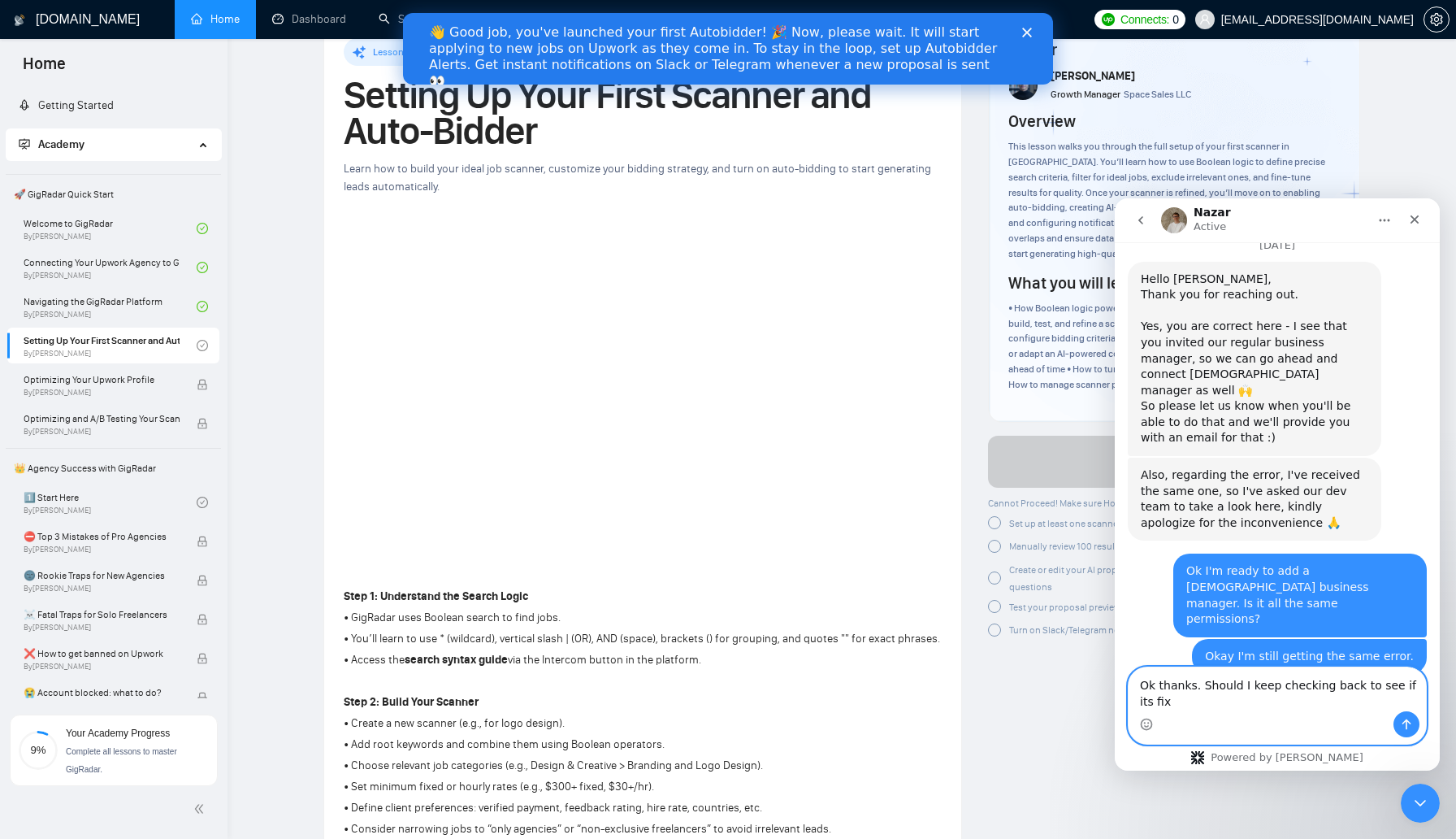
scroll to position [5210, 0]
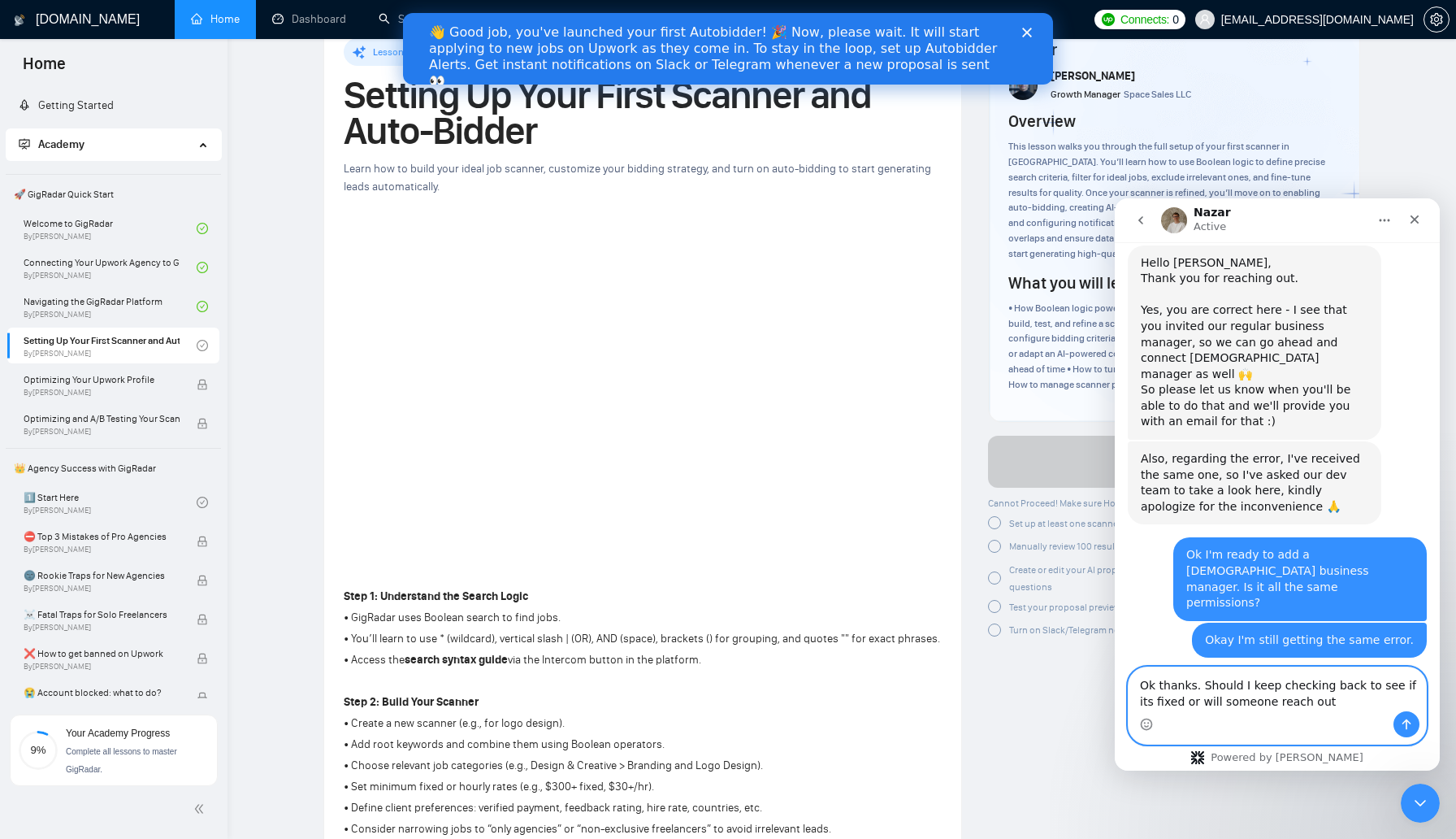
type textarea "Ok thanks. Should I keep checking back to see if its fixed or will someone reac…"
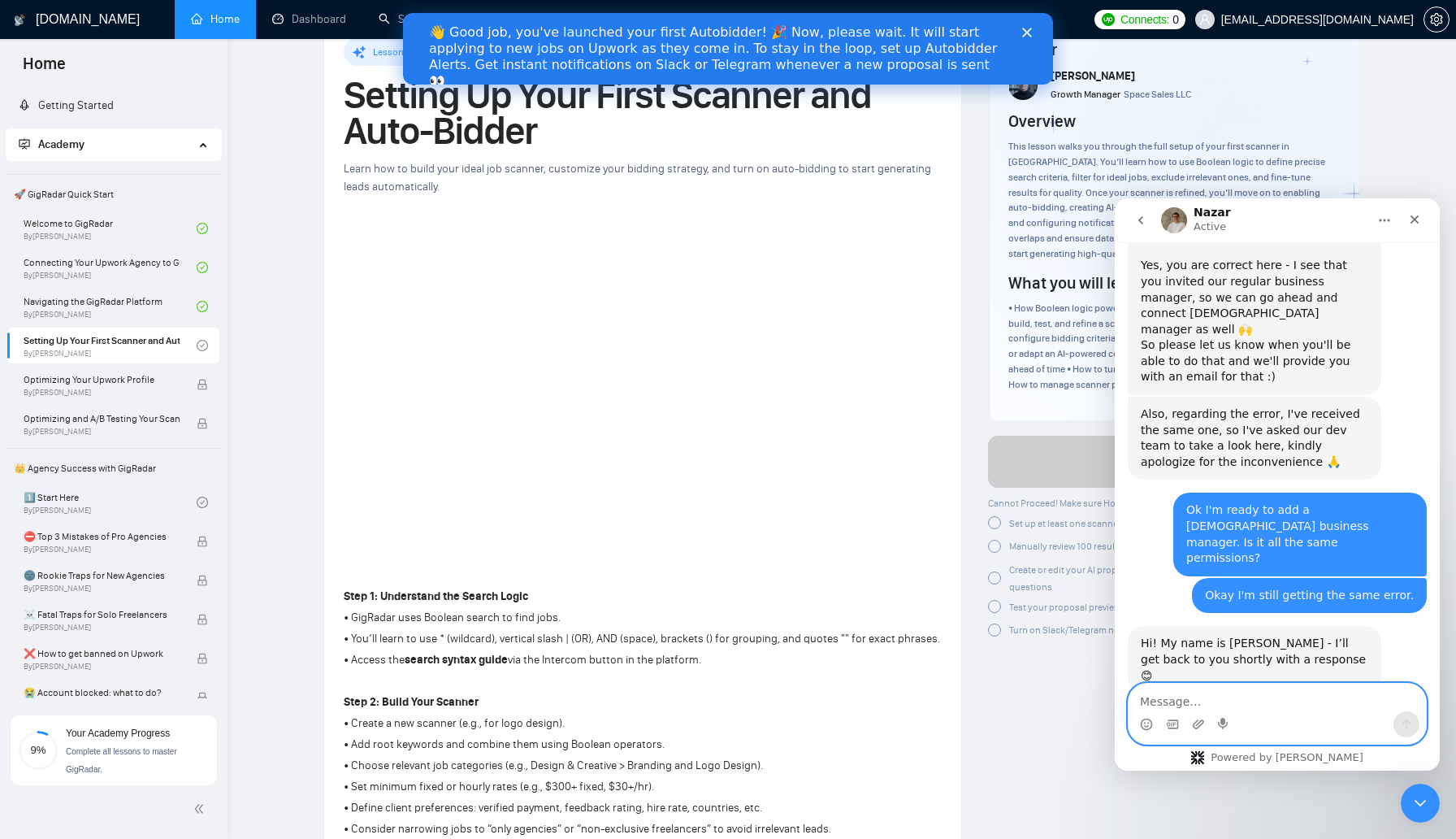
scroll to position [5258, 0]
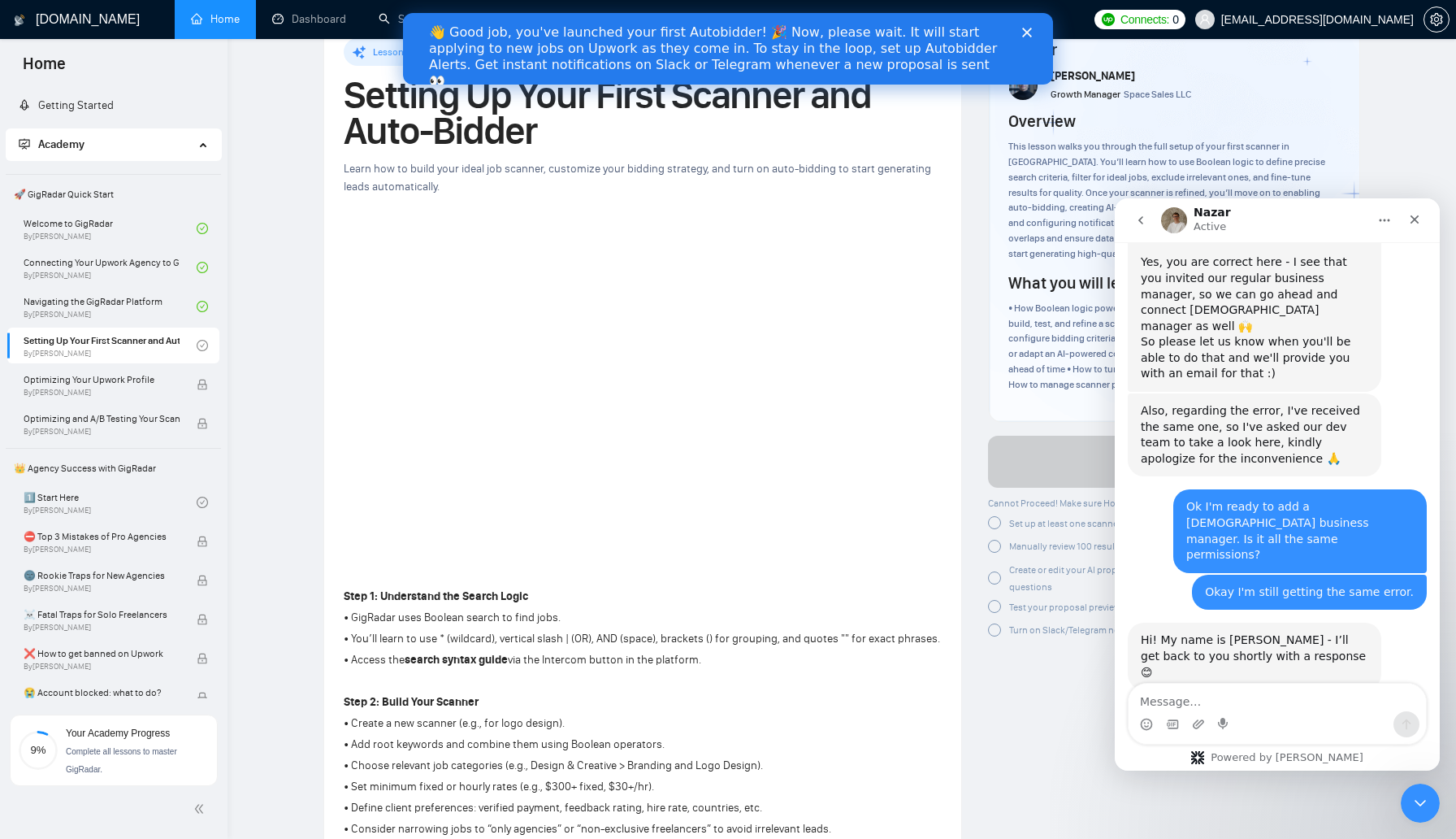
click at [1269, 194] on div "This lesson walks you through the full setup of your first scanner in GigRadar.…" at bounding box center [1174, 200] width 333 height 123
click at [1269, 207] on div "Nazar Active" at bounding box center [1264, 221] width 207 height 29
